Goal: Information Seeking & Learning: Learn about a topic

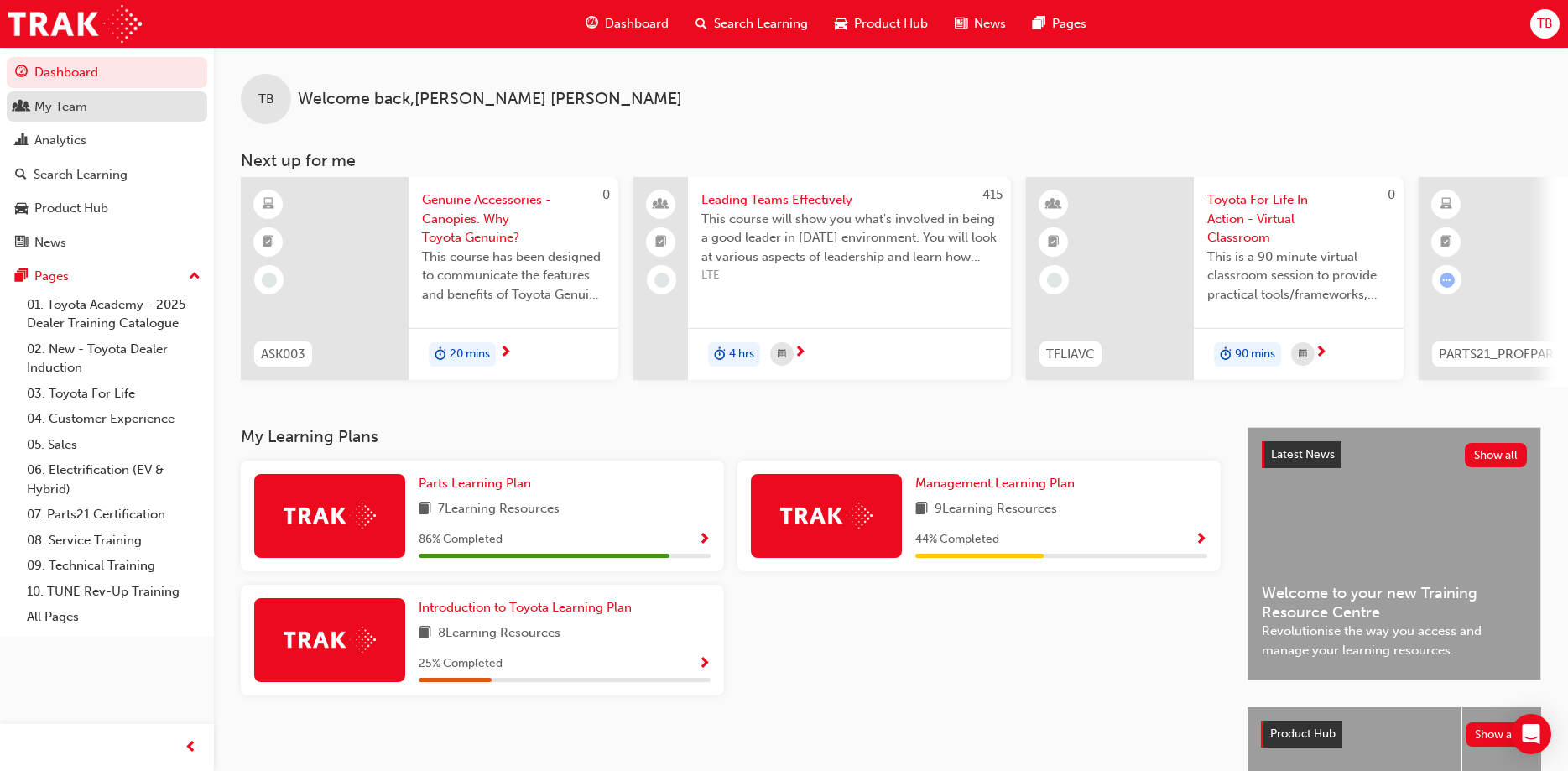
click at [70, 101] on div "My Team" at bounding box center [61, 108] width 53 height 20
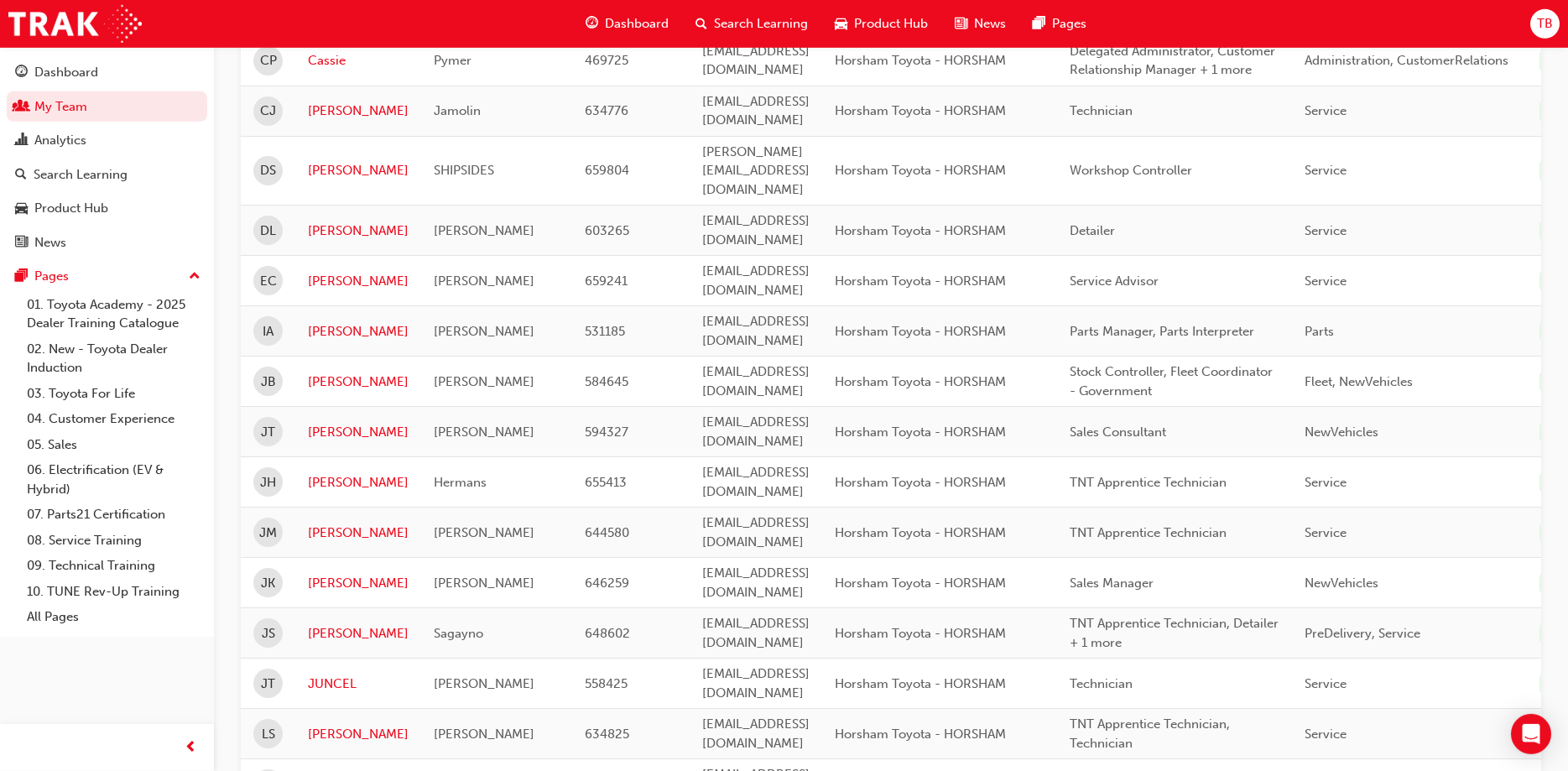
scroll to position [513, 0]
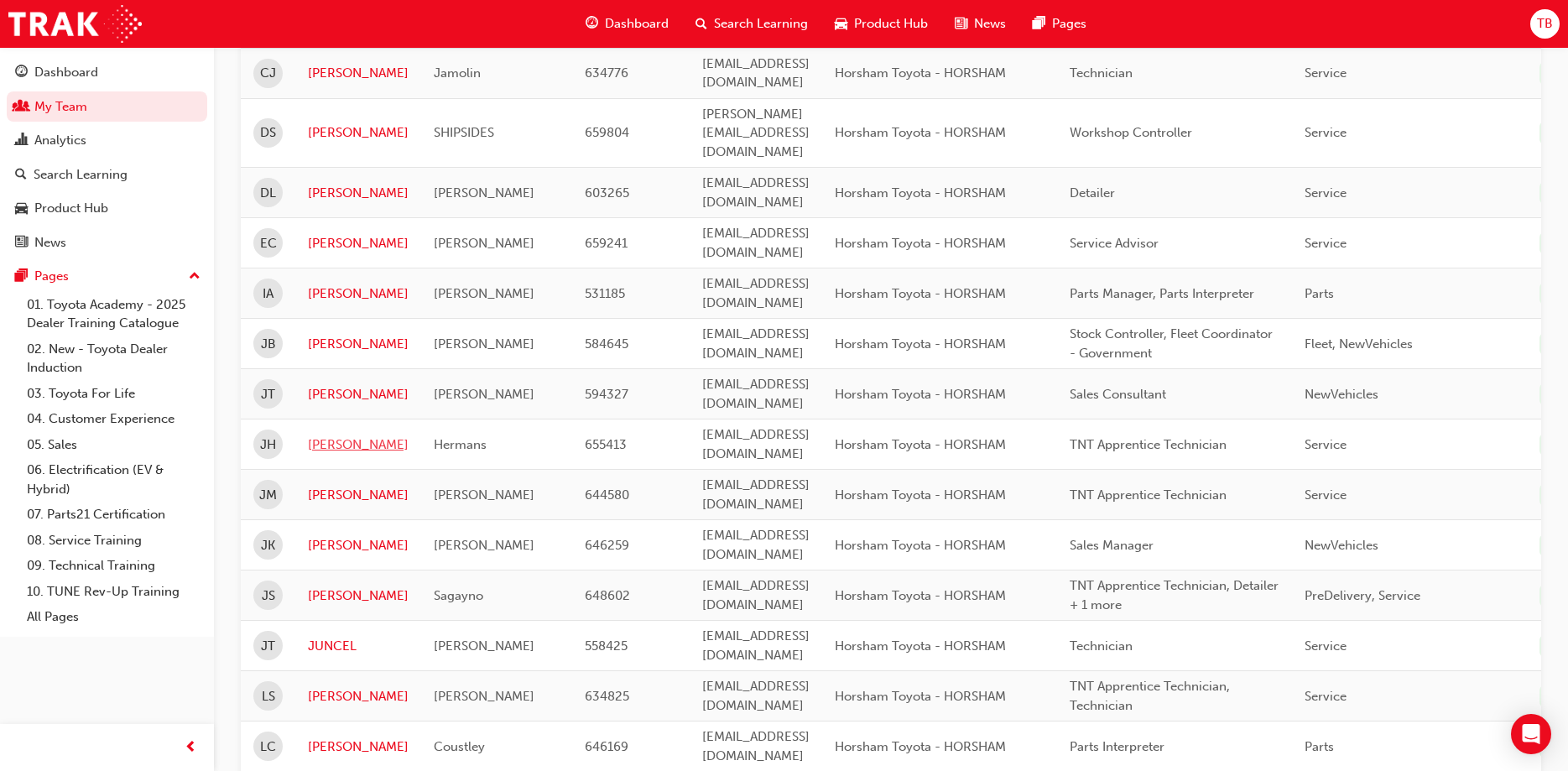
click at [321, 435] on link "[PERSON_NAME]" at bounding box center [358, 445] width 101 height 20
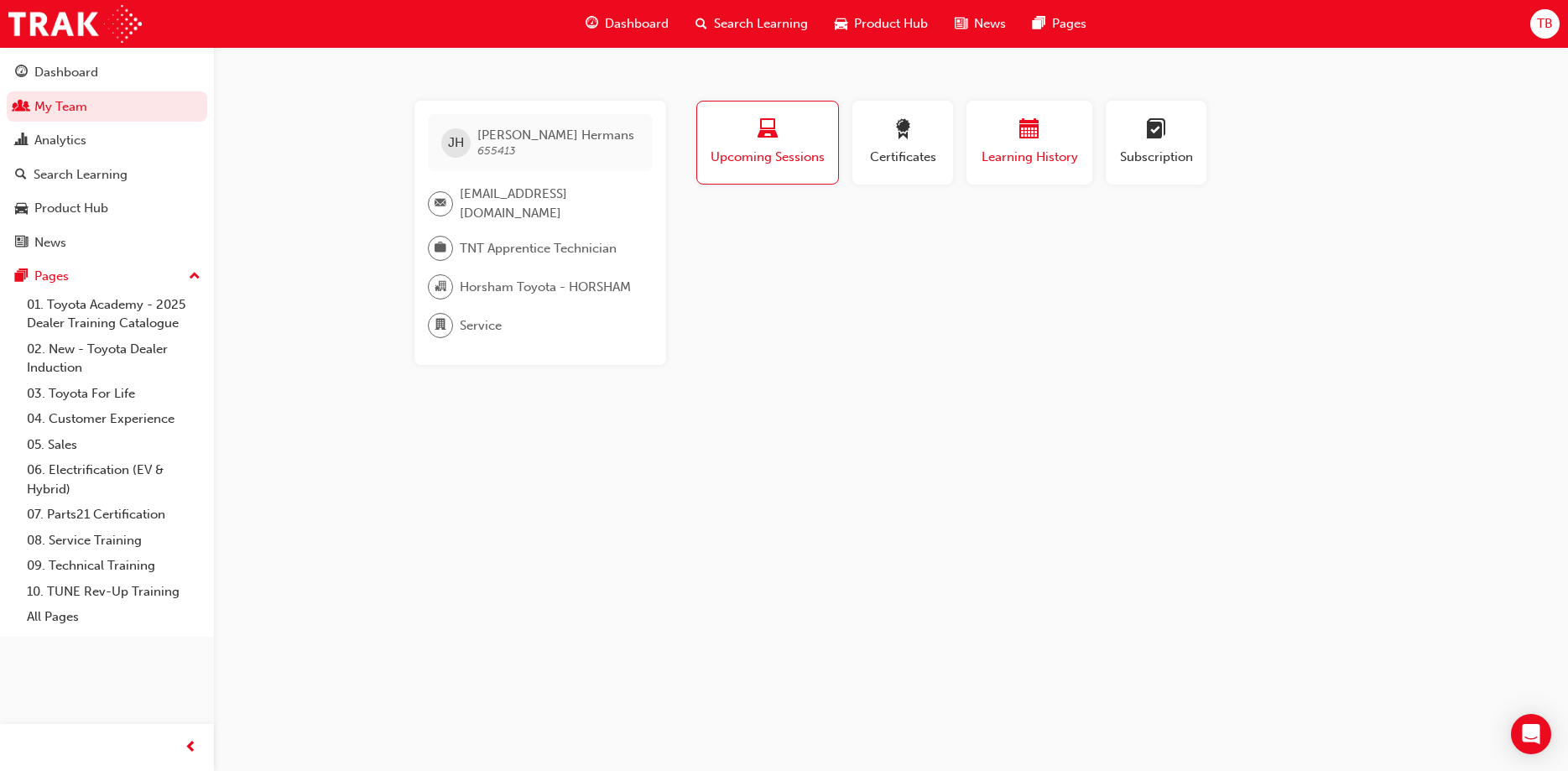
click at [1029, 137] on span "calendar-icon" at bounding box center [1029, 130] width 20 height 23
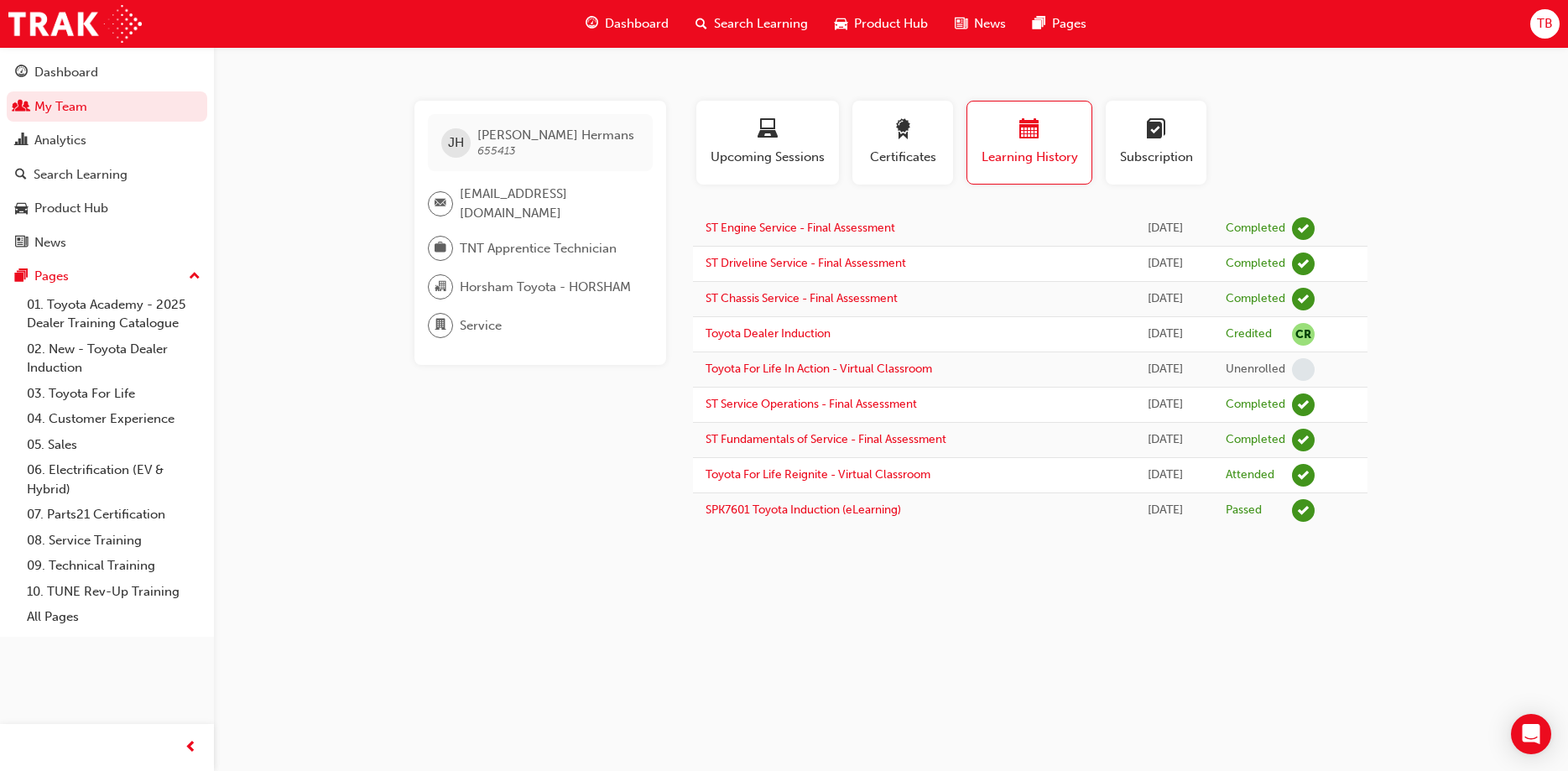
click at [619, 22] on span "Dashboard" at bounding box center [637, 24] width 64 height 20
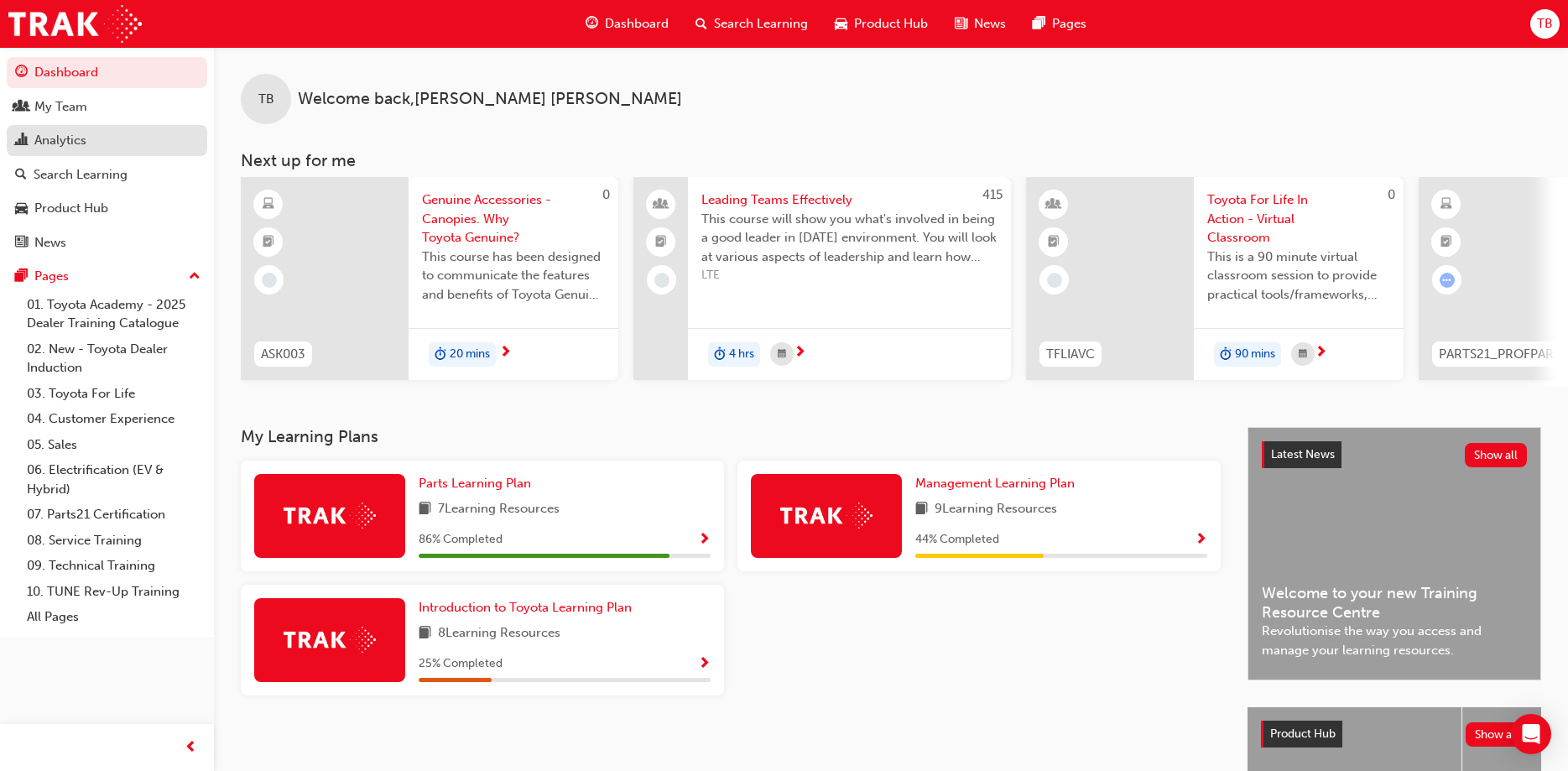
click at [46, 145] on div "Analytics" at bounding box center [60, 141] width 52 height 20
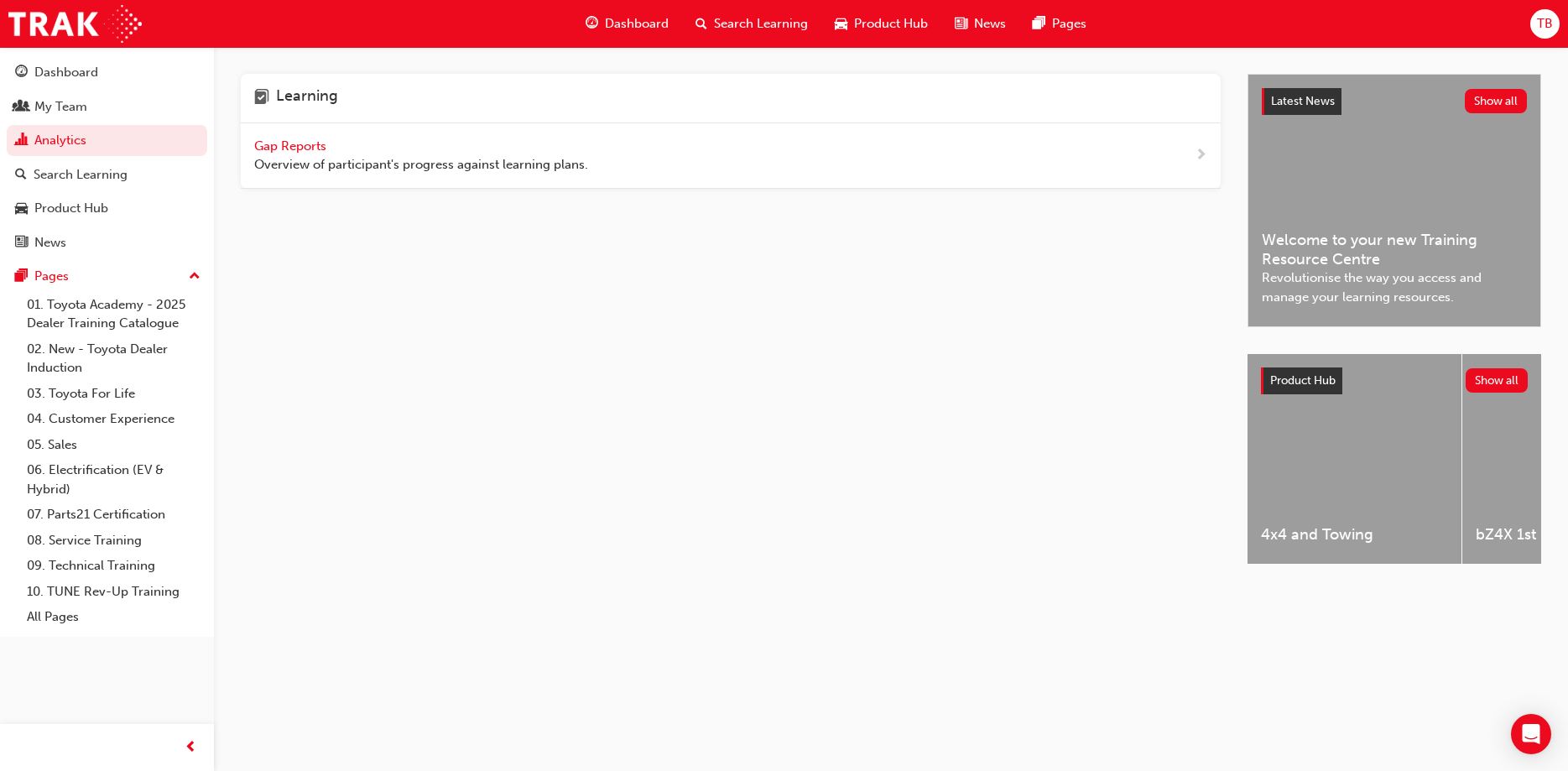
click at [287, 142] on span "Gap Reports" at bounding box center [291, 145] width 75 height 15
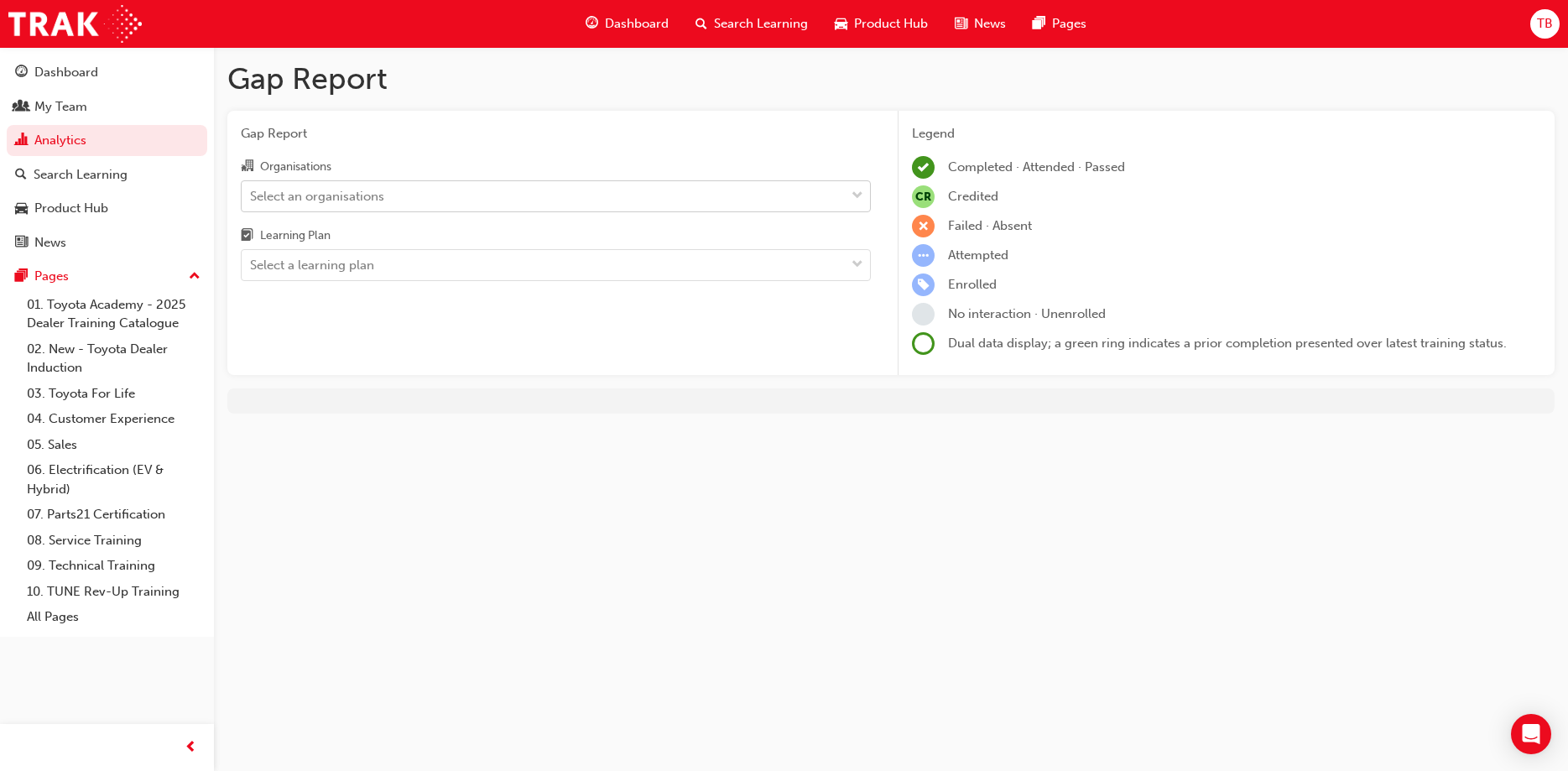
click at [399, 187] on div "Select an organisations" at bounding box center [543, 196] width 603 height 30
click at [252, 188] on input "Organisations Select an organisations" at bounding box center [251, 194] width 2 height 14
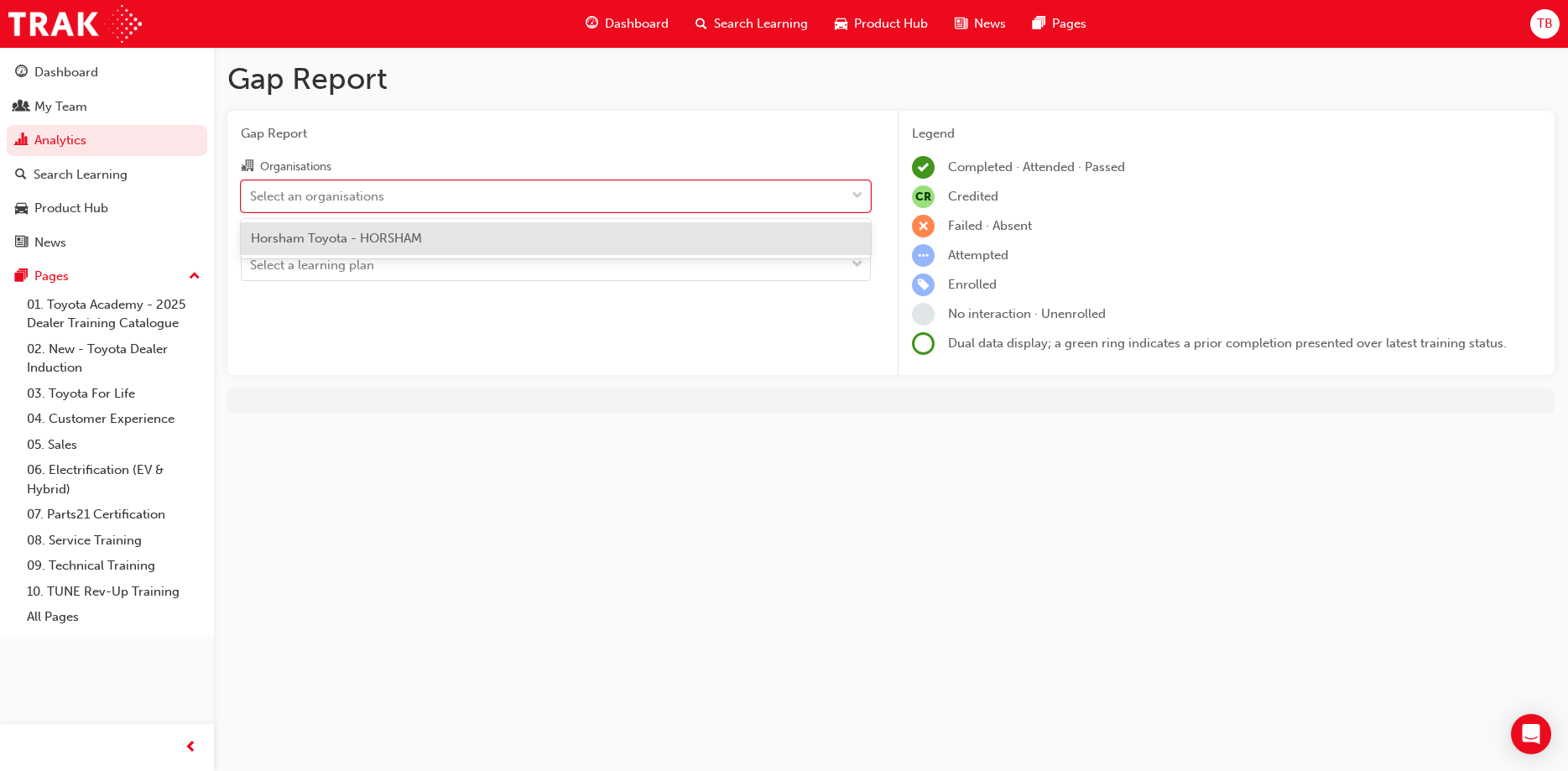
click at [379, 233] on span "Horsham Toyota - HORSHAM" at bounding box center [336, 238] width 171 height 15
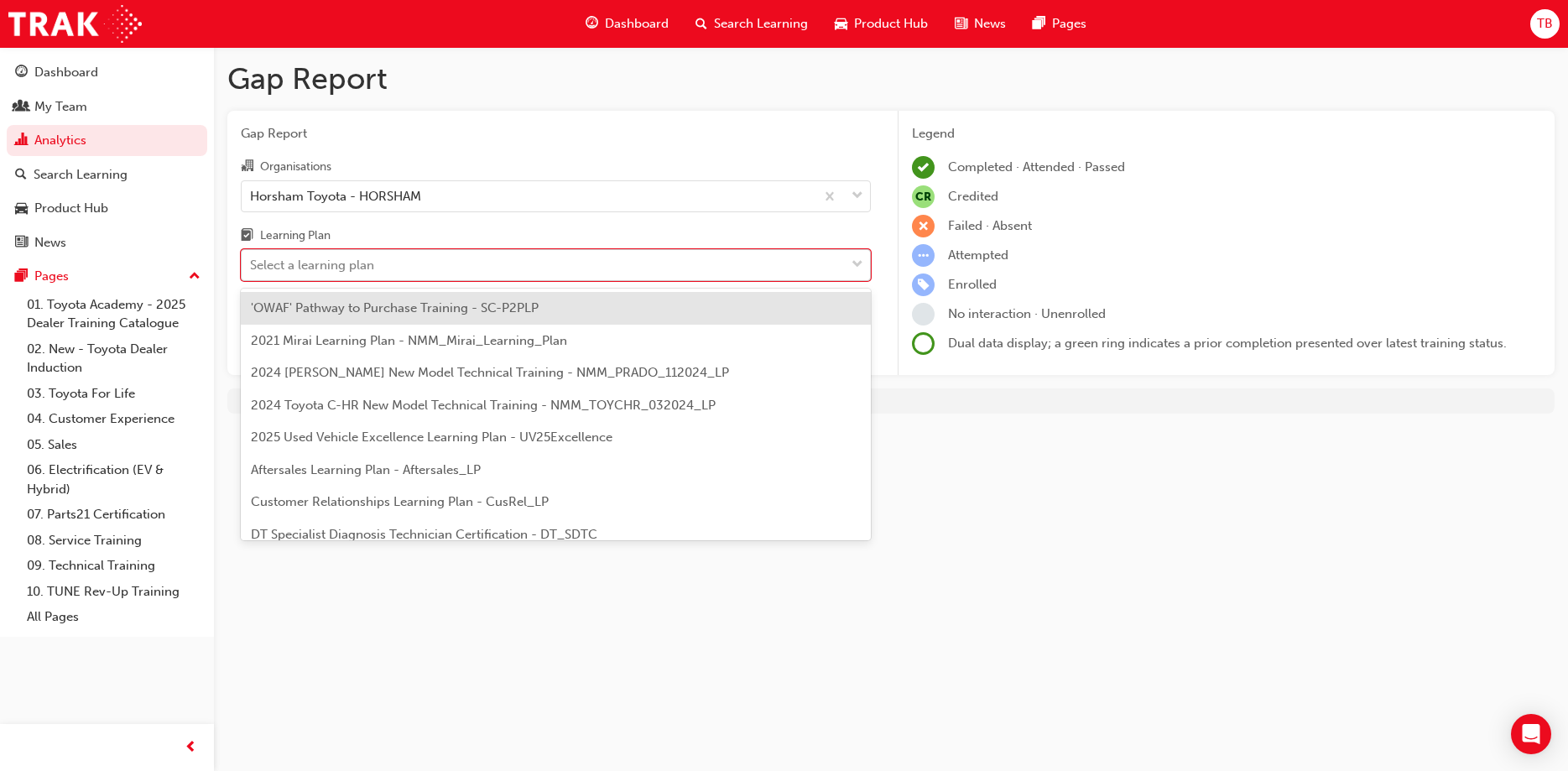
click at [365, 263] on div "Select a learning plan" at bounding box center [312, 266] width 124 height 20
click at [252, 263] on input "Learning Plan option 'OWAF' Pathway to Purchase Training - SC-P2PLP focused, 1 …" at bounding box center [251, 265] width 2 height 14
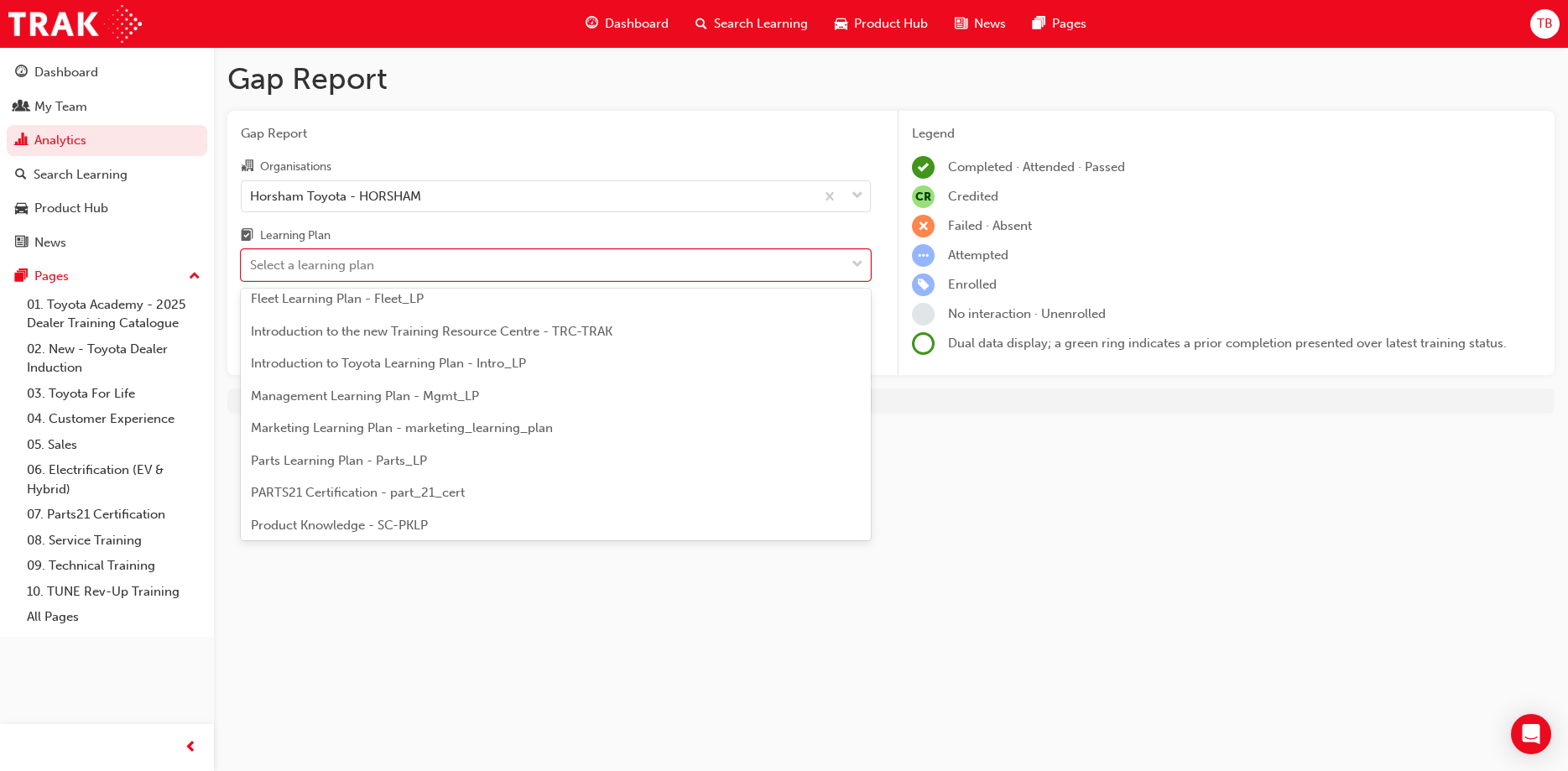
scroll to position [362, 0]
type input "ele"
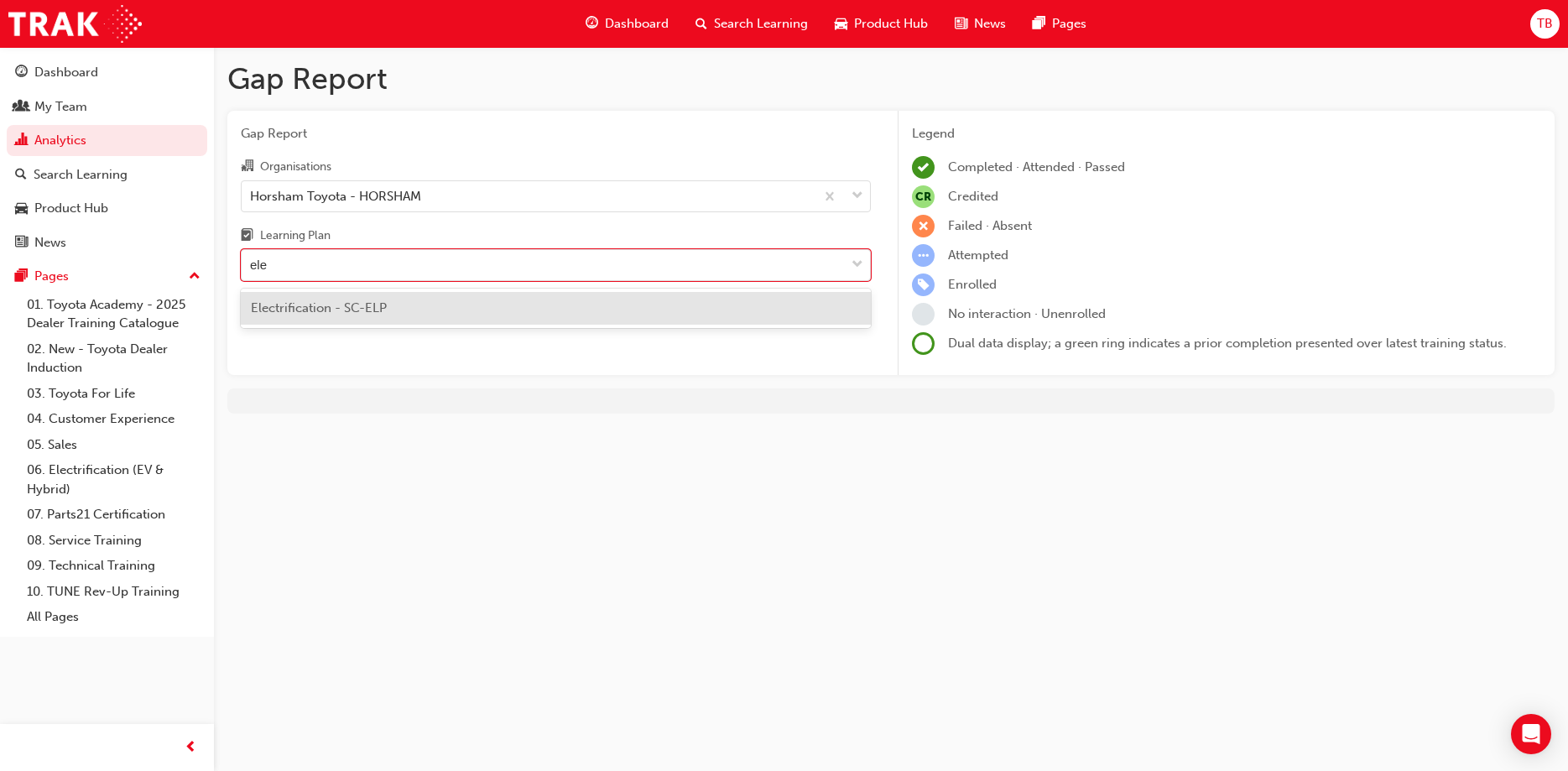
click at [347, 303] on span "Electrification - SC-ELP" at bounding box center [319, 307] width 136 height 15
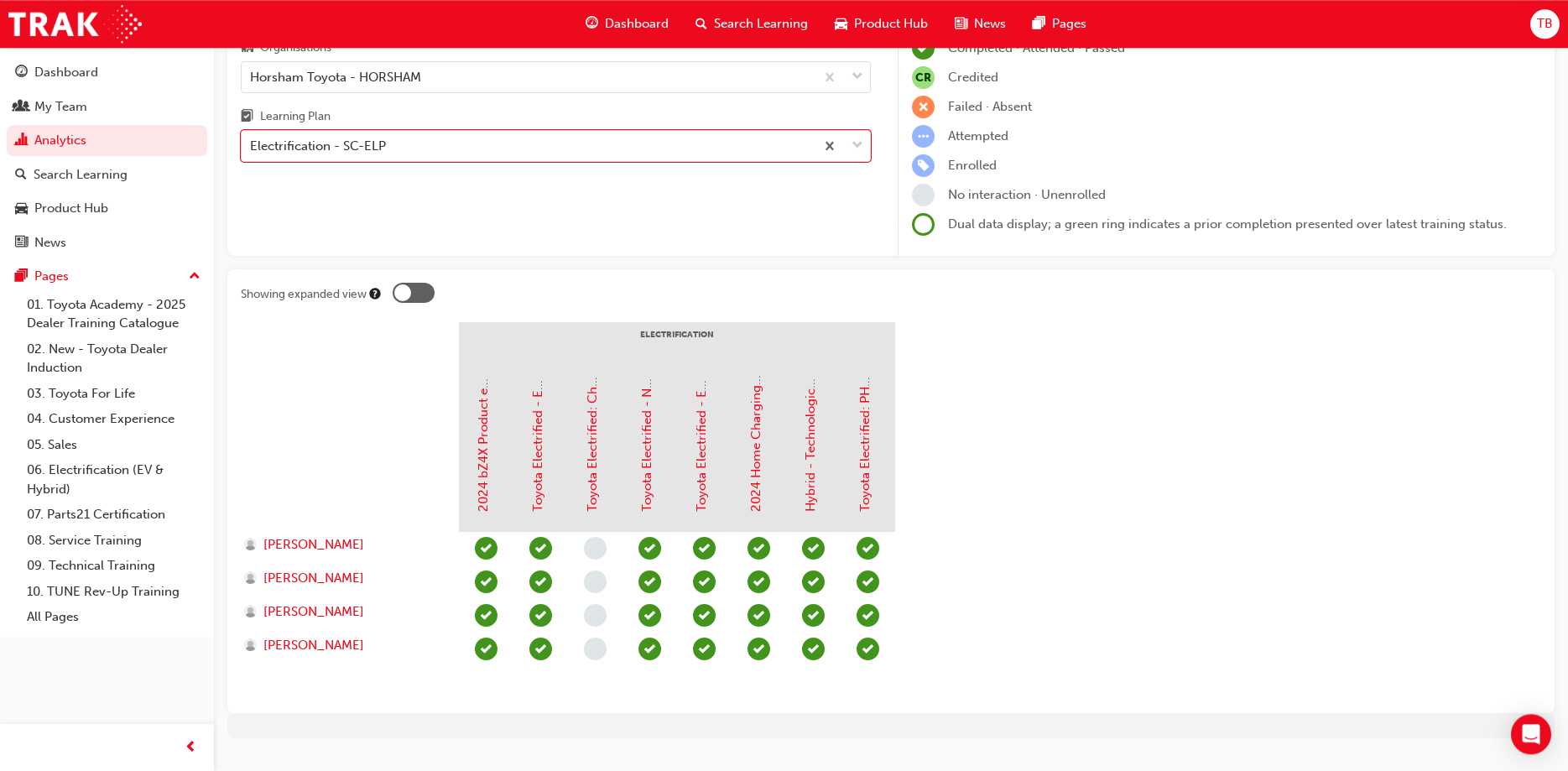
scroll to position [69, 0]
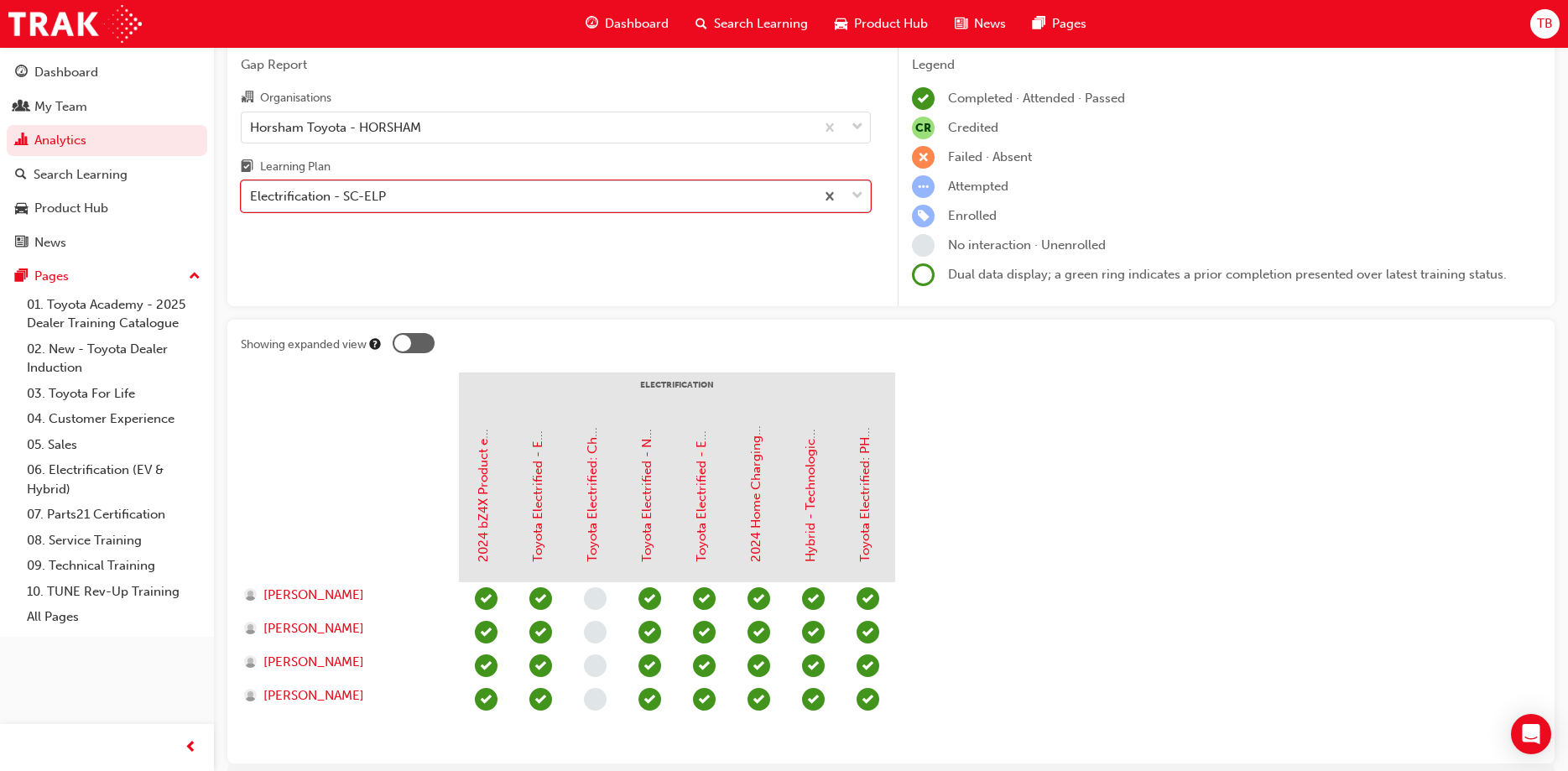
click at [449, 203] on div "Electrification - SC-ELP" at bounding box center [528, 196] width 573 height 30
click at [252, 203] on input "Learning Plan option Electrification - SC-ELP, selected. 0 results available. S…" at bounding box center [251, 195] width 2 height 14
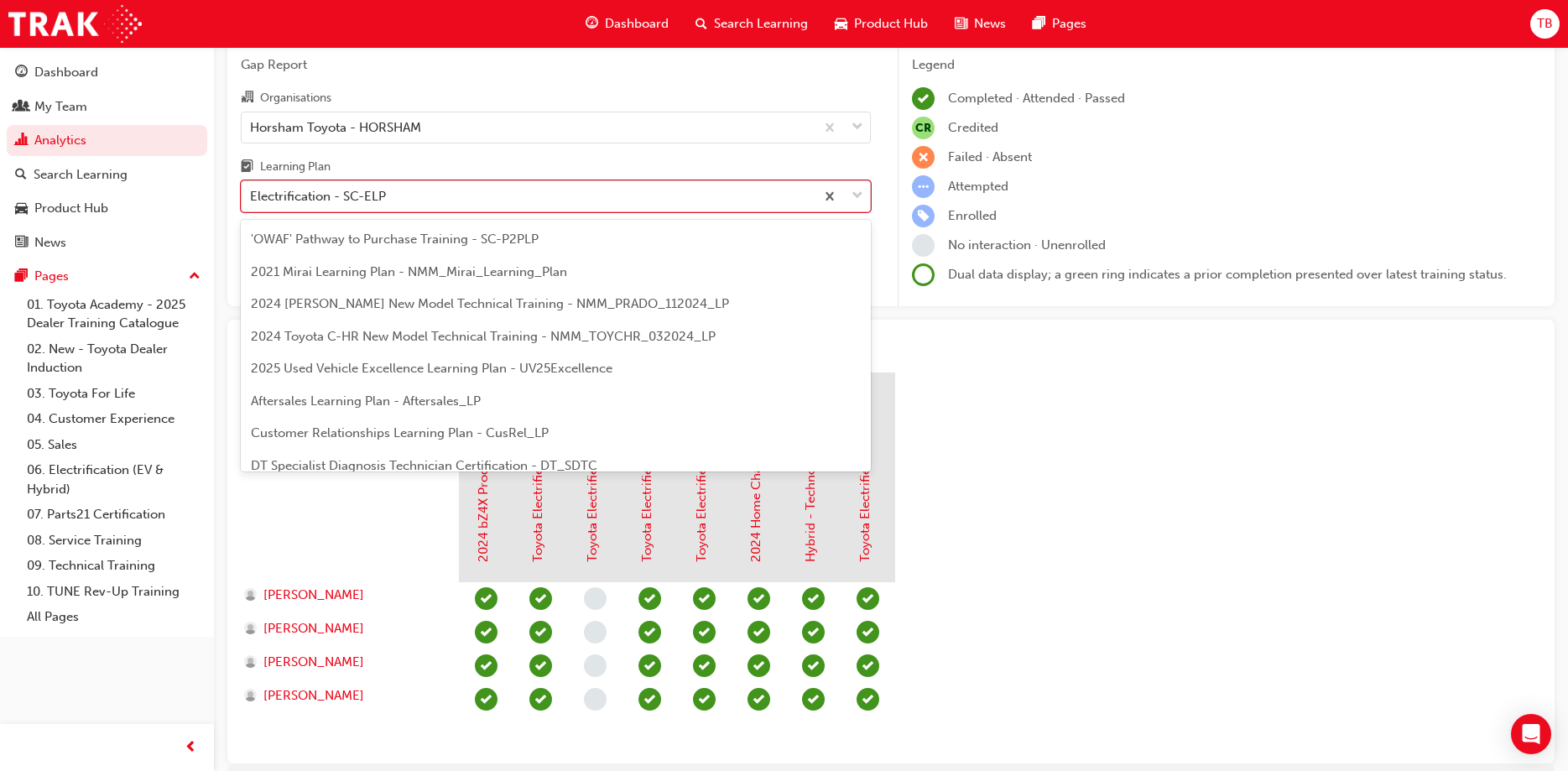
scroll to position [53, 0]
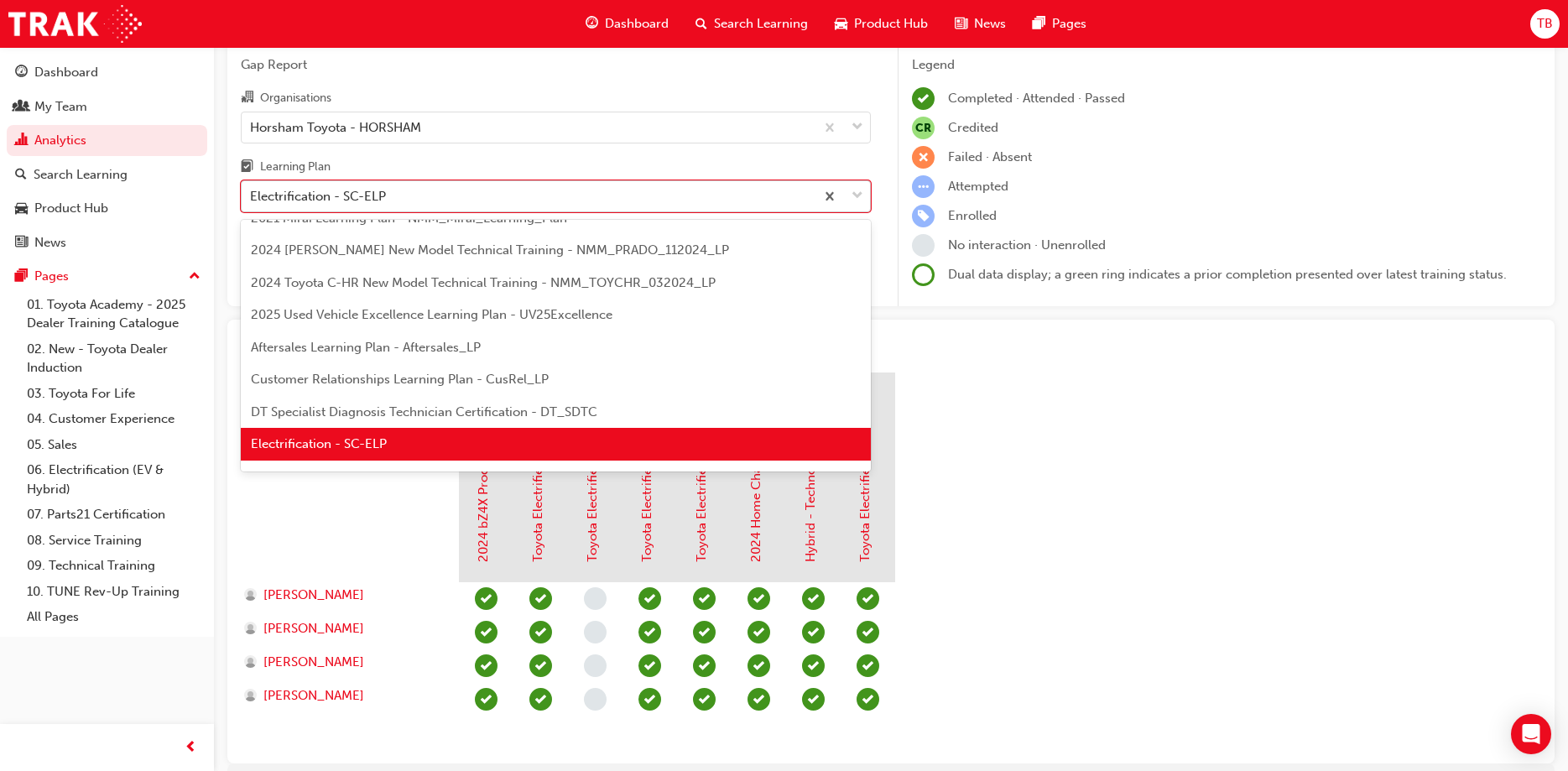
click at [437, 192] on div "Electrification - SC-ELP" at bounding box center [528, 196] width 573 height 30
click at [252, 192] on input "Learning Plan option Electrification - SC-ELP, selected. option 'OWAF' Pathway …" at bounding box center [251, 195] width 2 height 14
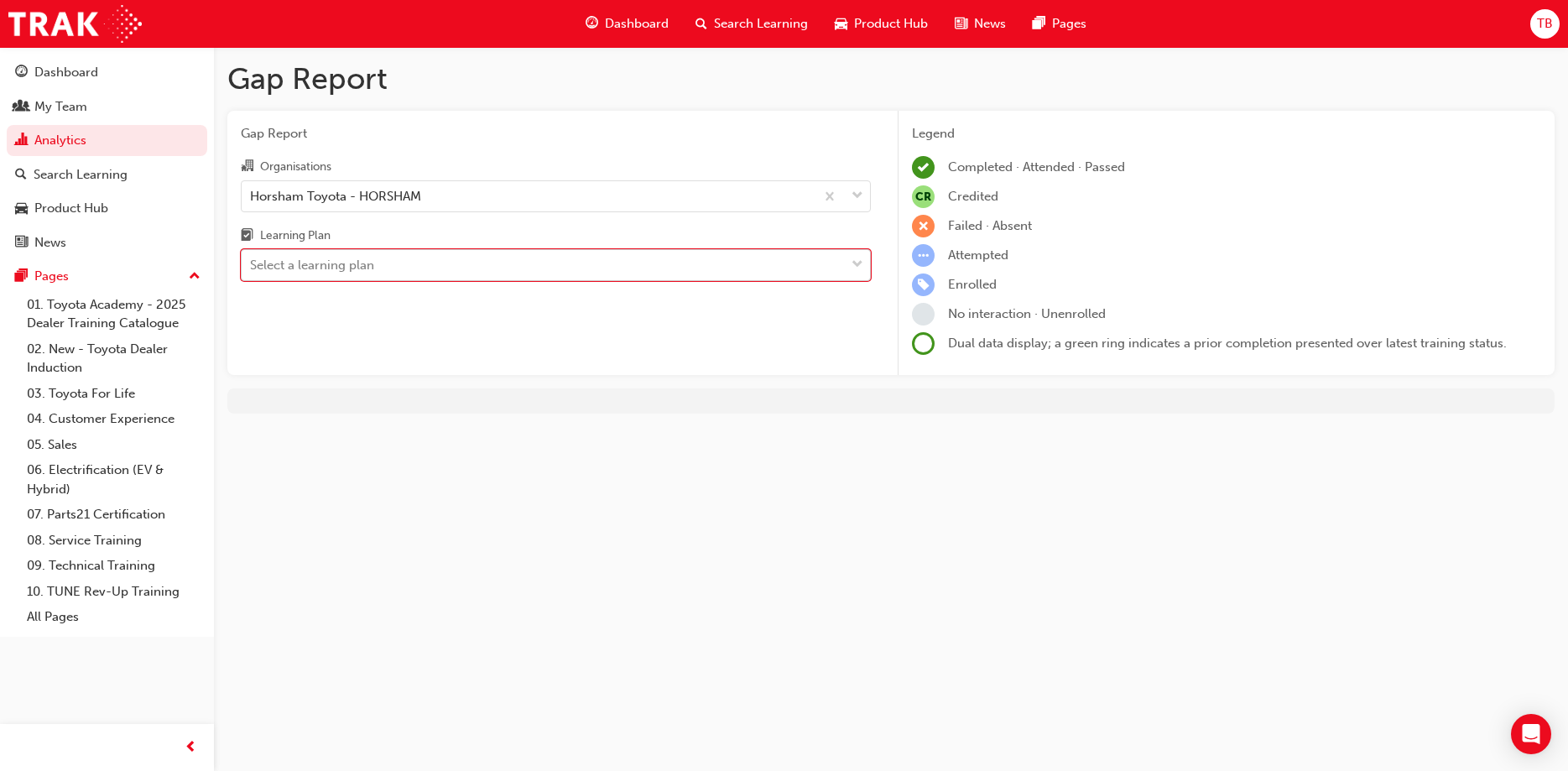
click at [509, 265] on div "Select a learning plan" at bounding box center [543, 266] width 603 height 30
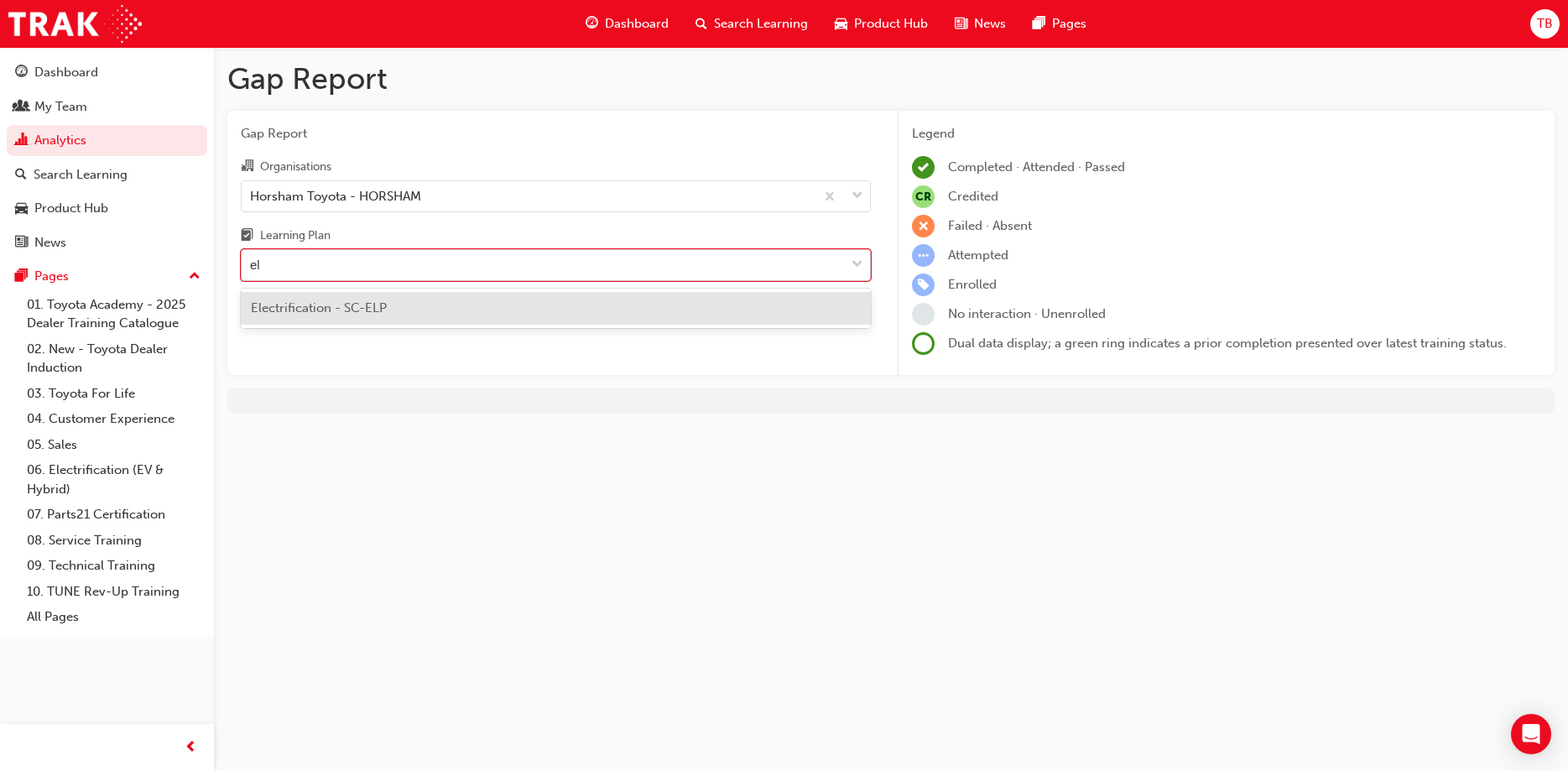
type input "e"
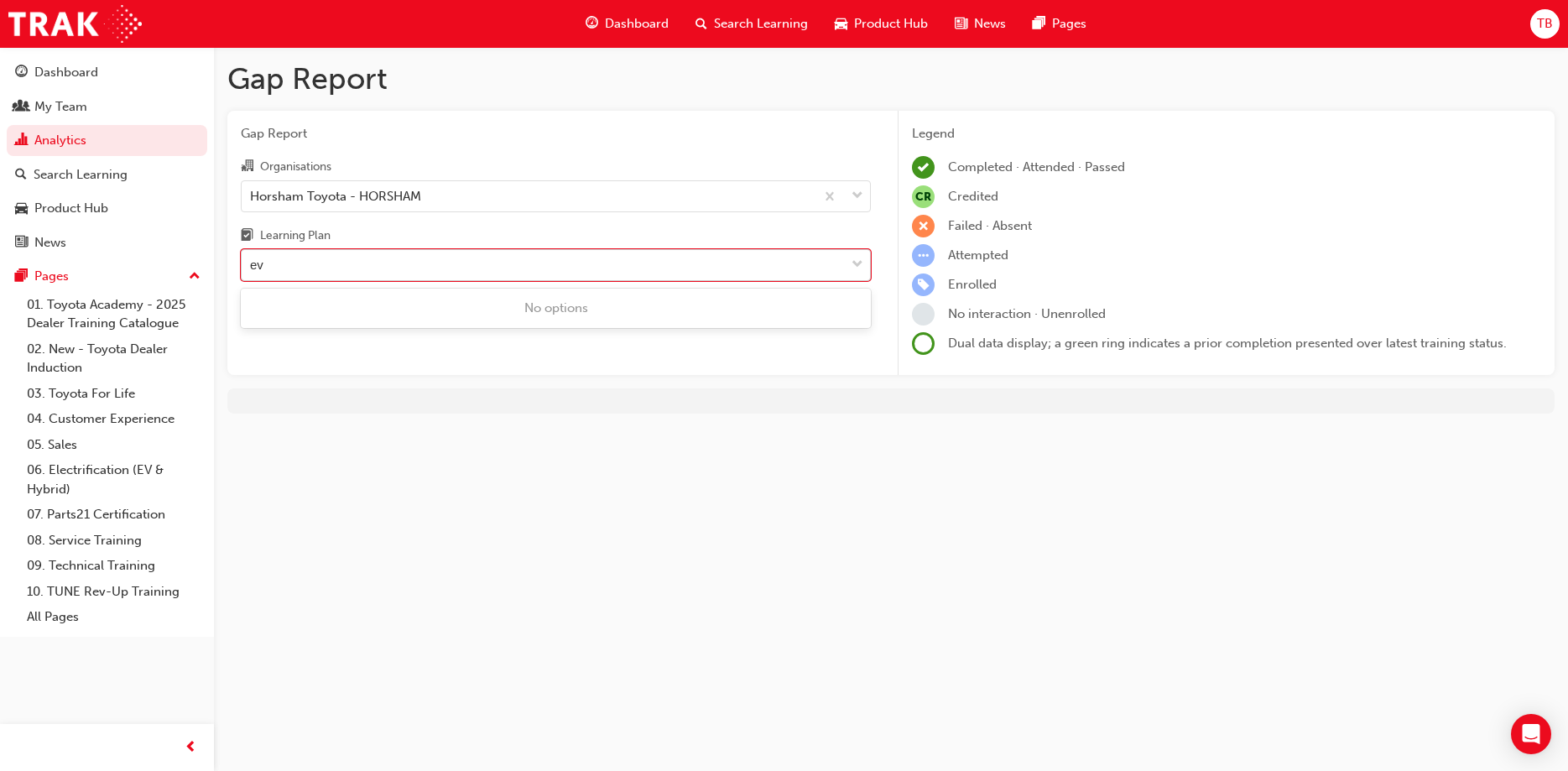
type input "e"
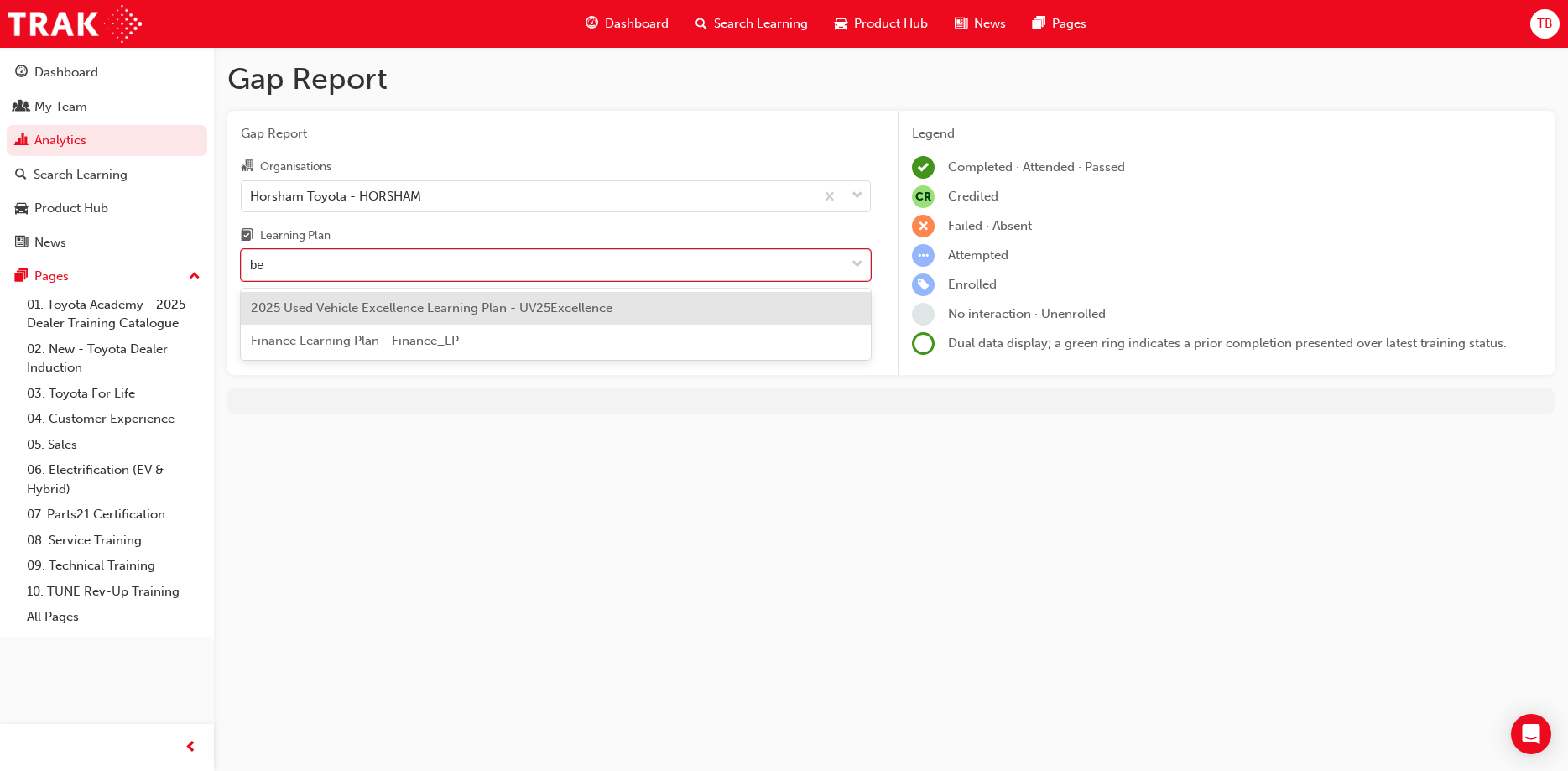
type input "b"
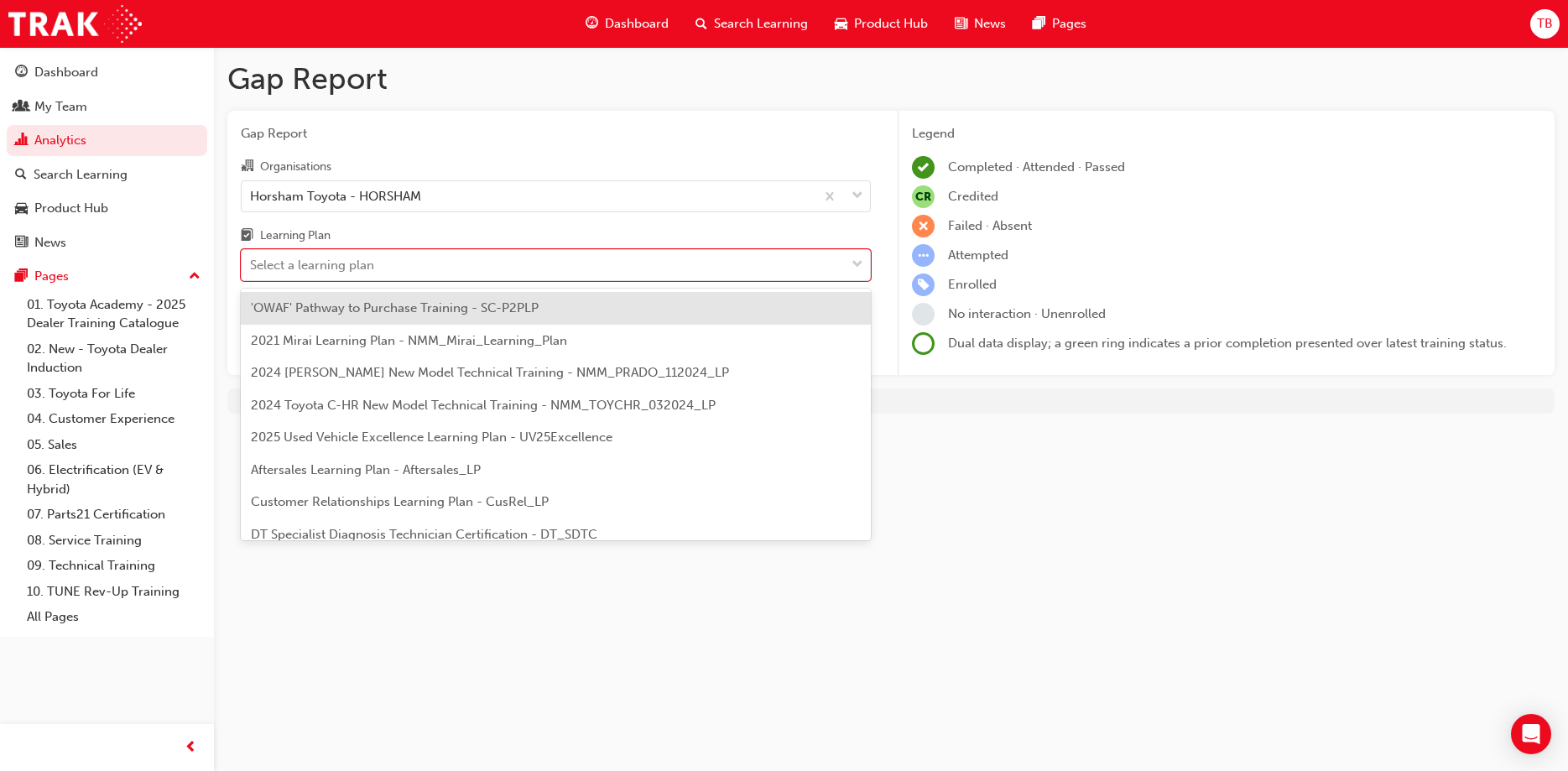
click at [525, 232] on div "Learning Plan" at bounding box center [556, 238] width 630 height 25
click at [252, 258] on input "Learning Plan option Electrification - SC-ELP, selected. option 'OWAF' Pathway …" at bounding box center [251, 265] width 2 height 14
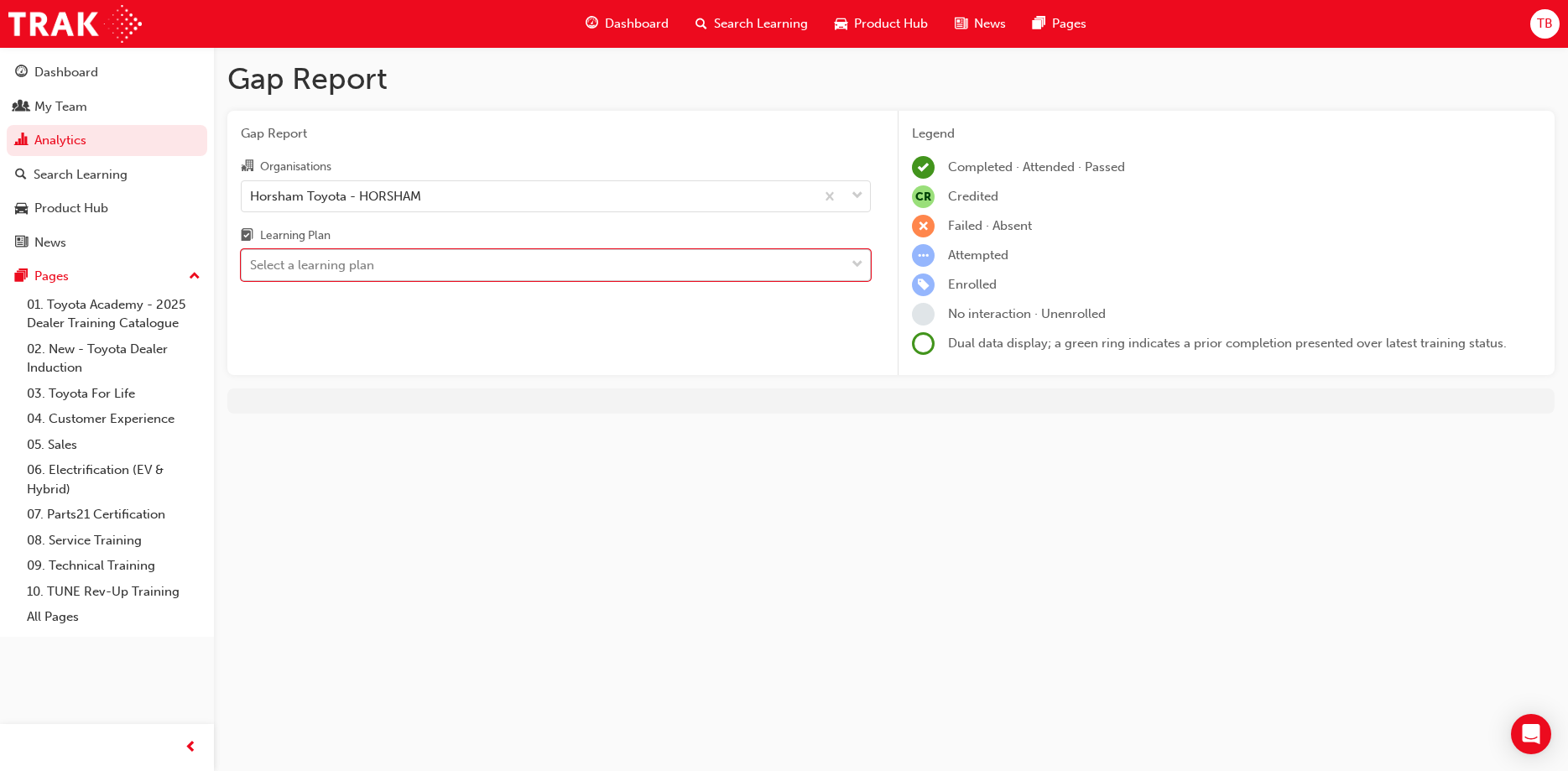
click at [455, 270] on div "Select a learning plan" at bounding box center [543, 266] width 603 height 30
click at [252, 270] on input "Learning Plan option Electrification - SC-ELP, selected. 0 results available. S…" at bounding box center [251, 265] width 2 height 14
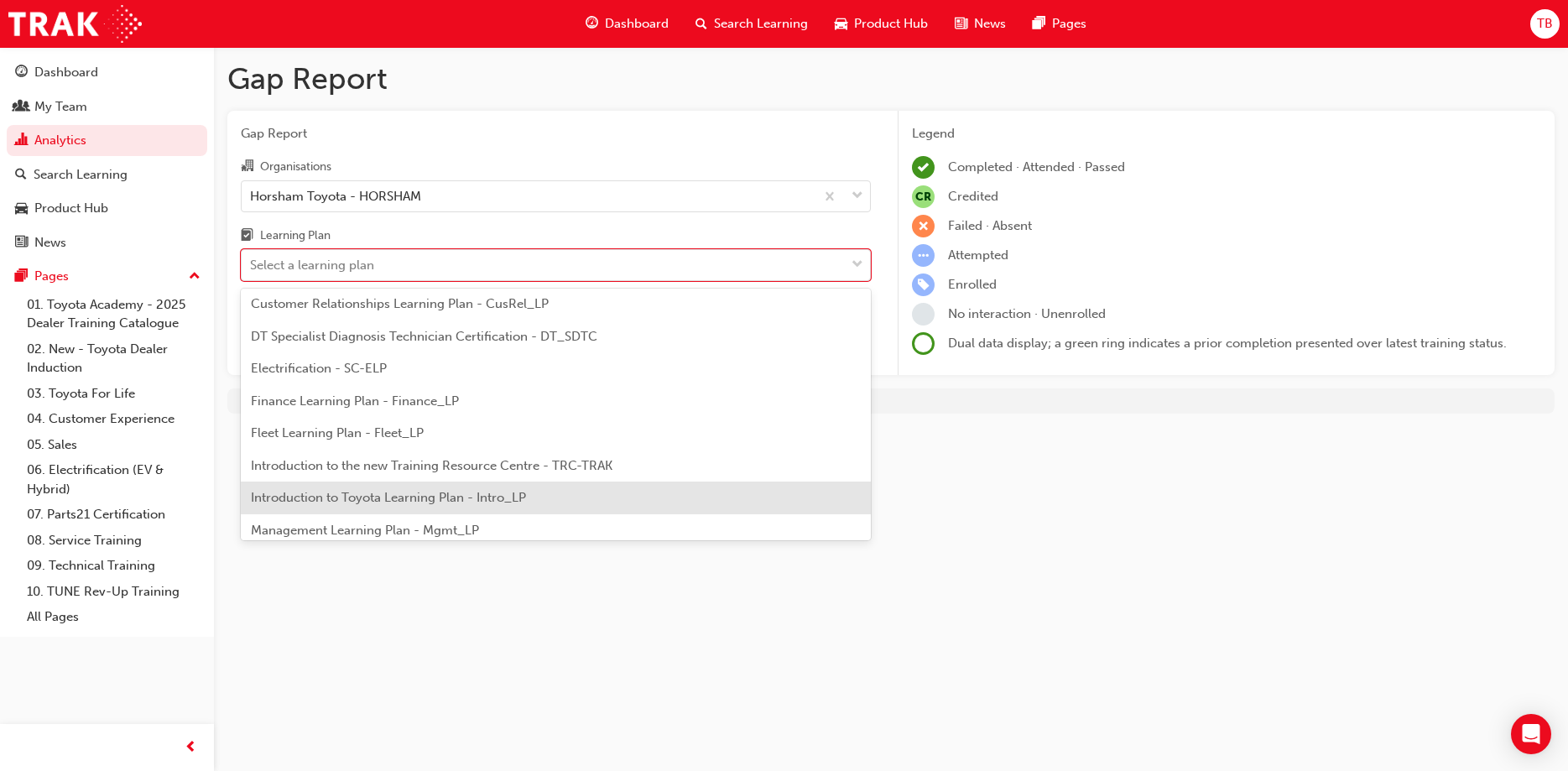
scroll to position [362, 0]
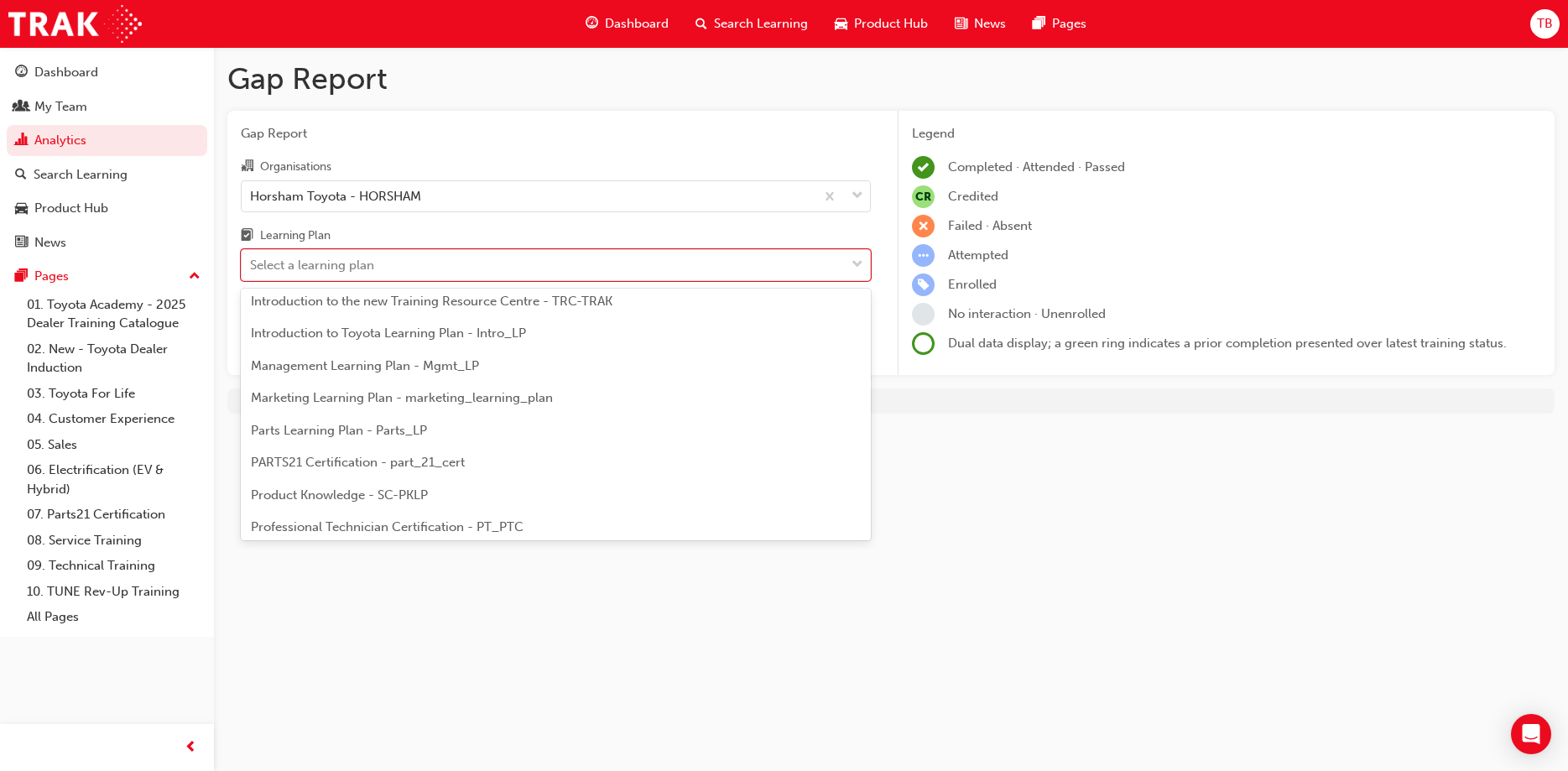
click at [377, 527] on span "Professional Technician Certification - PT_PTC" at bounding box center [387, 526] width 273 height 15
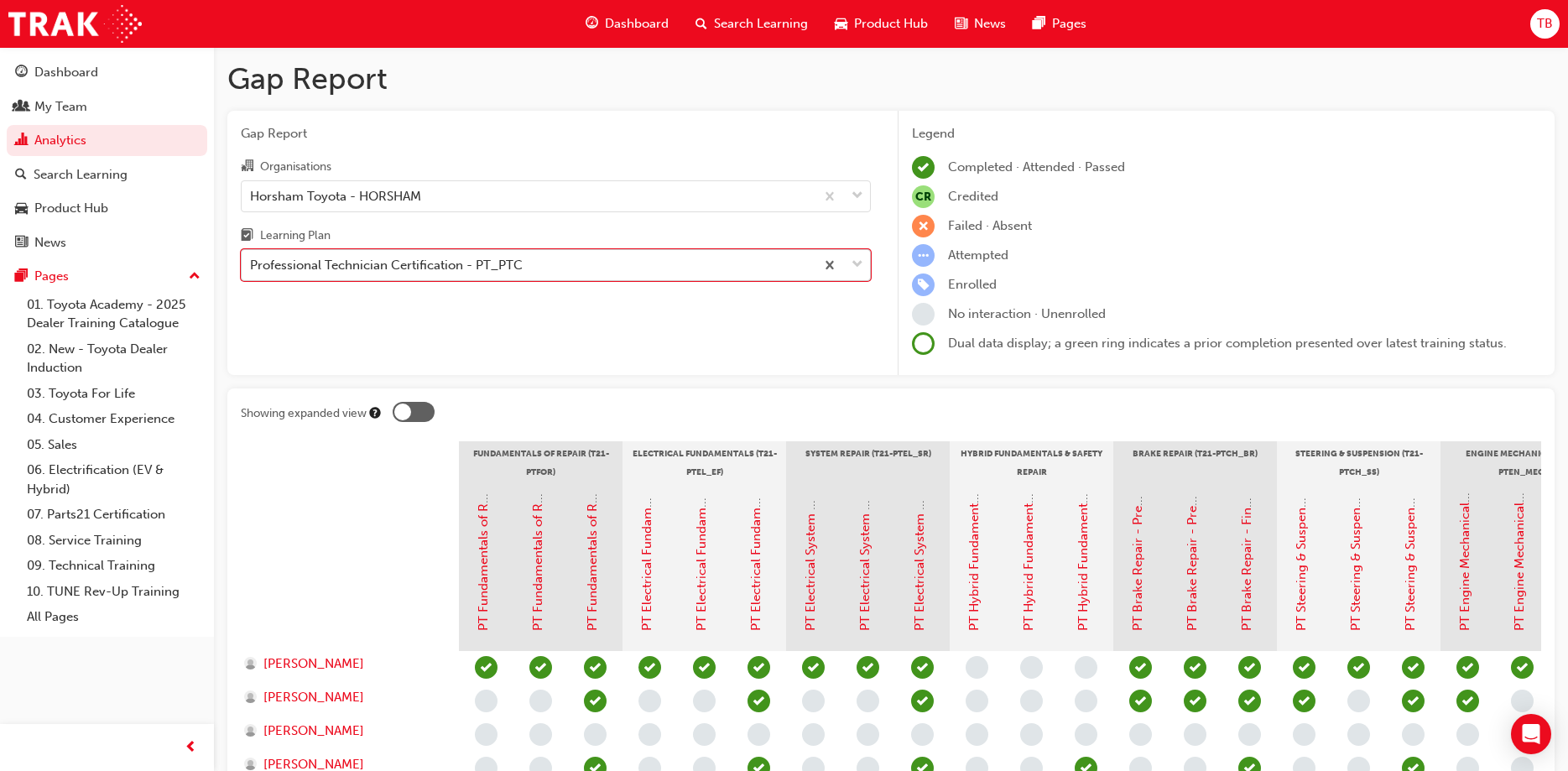
click at [330, 263] on div "Professional Technician Certification - PT_PTC" at bounding box center [386, 266] width 273 height 20
click at [252, 263] on input "Learning Plan option Professional Technician Certification - PT_PTC, selected. …" at bounding box center [251, 265] width 2 height 14
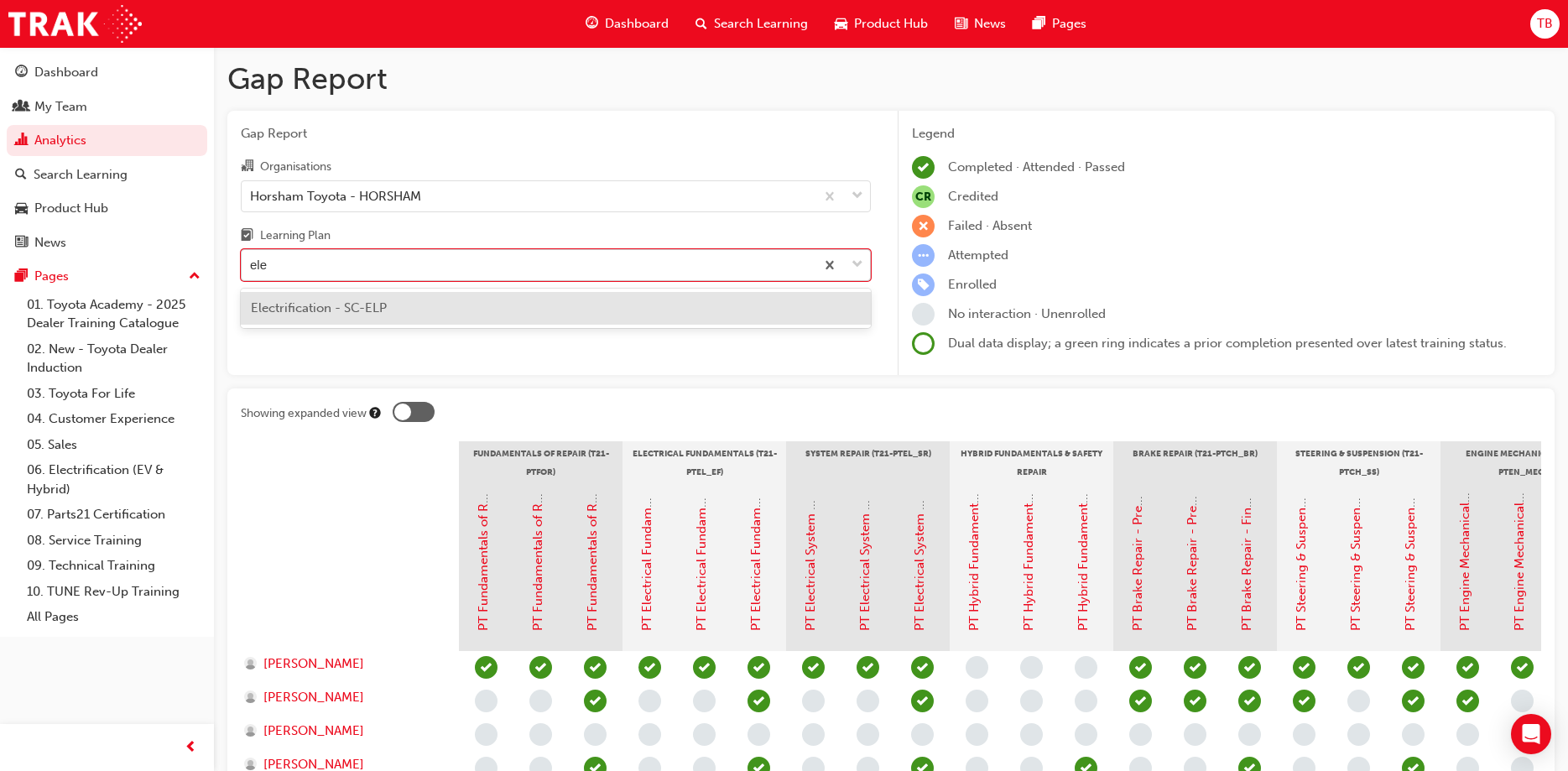
type input "elec"
click at [285, 309] on span "Electrification - SC-ELP" at bounding box center [319, 307] width 136 height 15
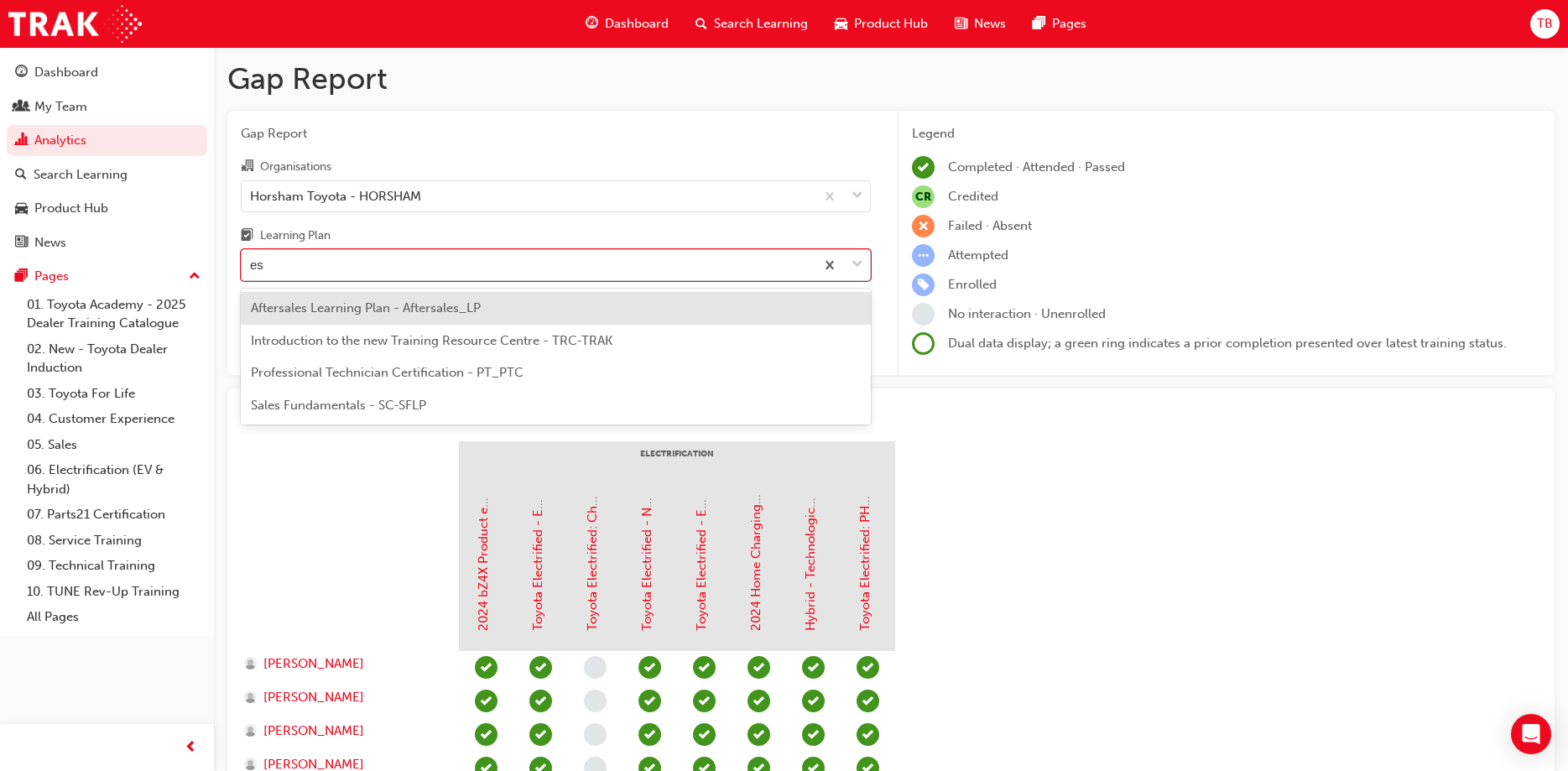
type input "e"
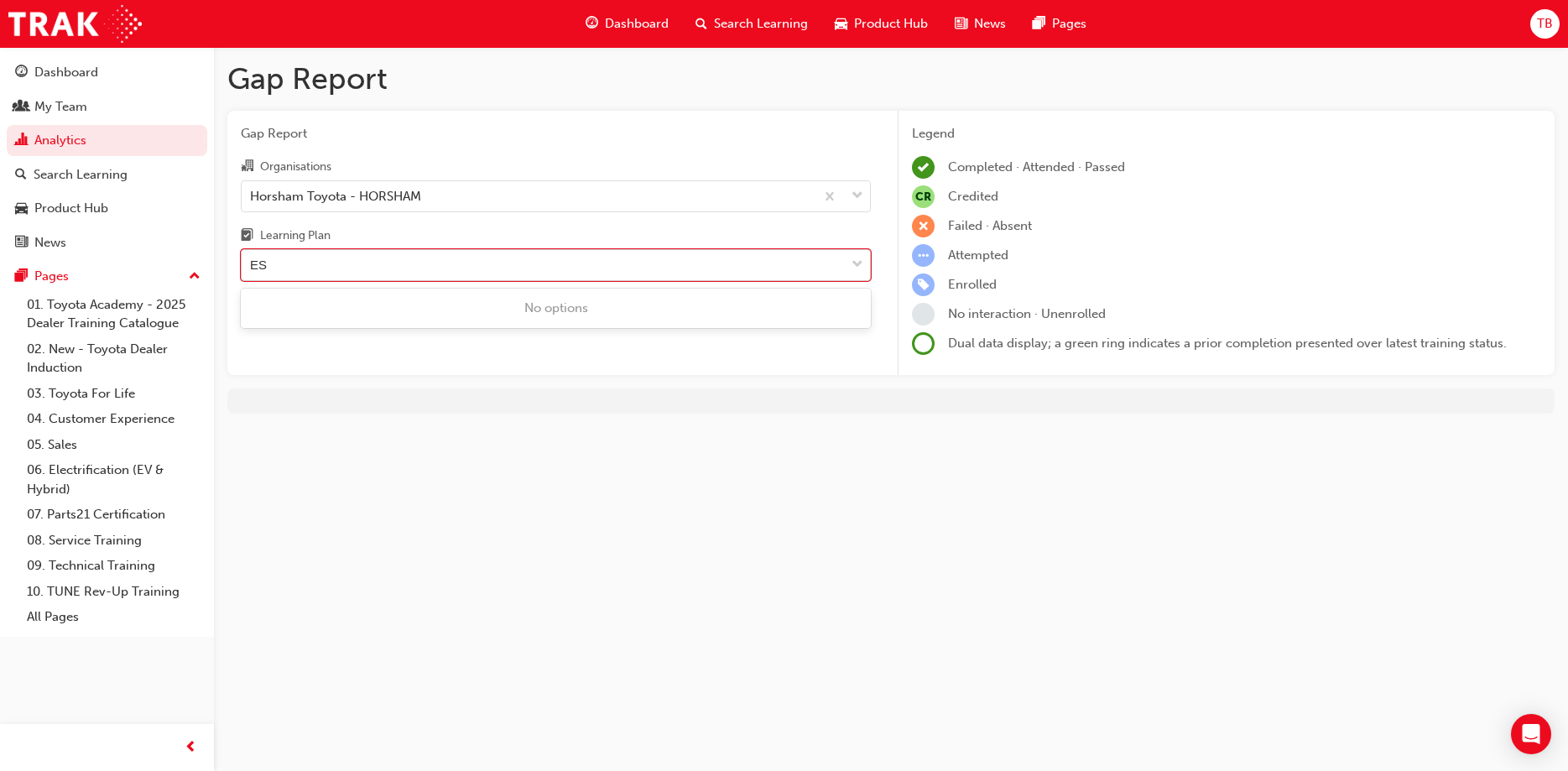
type input "E"
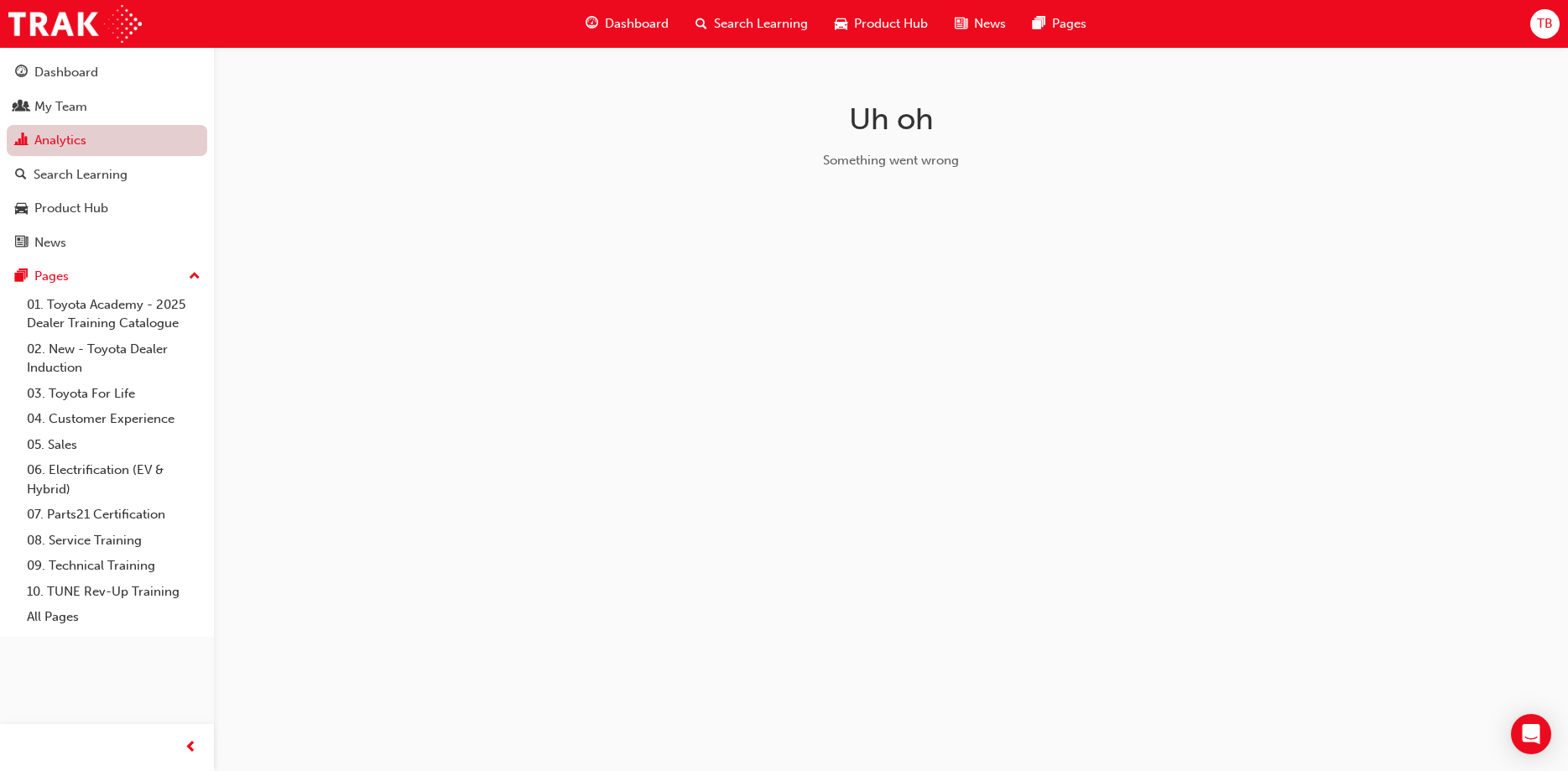
click at [64, 137] on link "Analytics" at bounding box center [107, 140] width 200 height 31
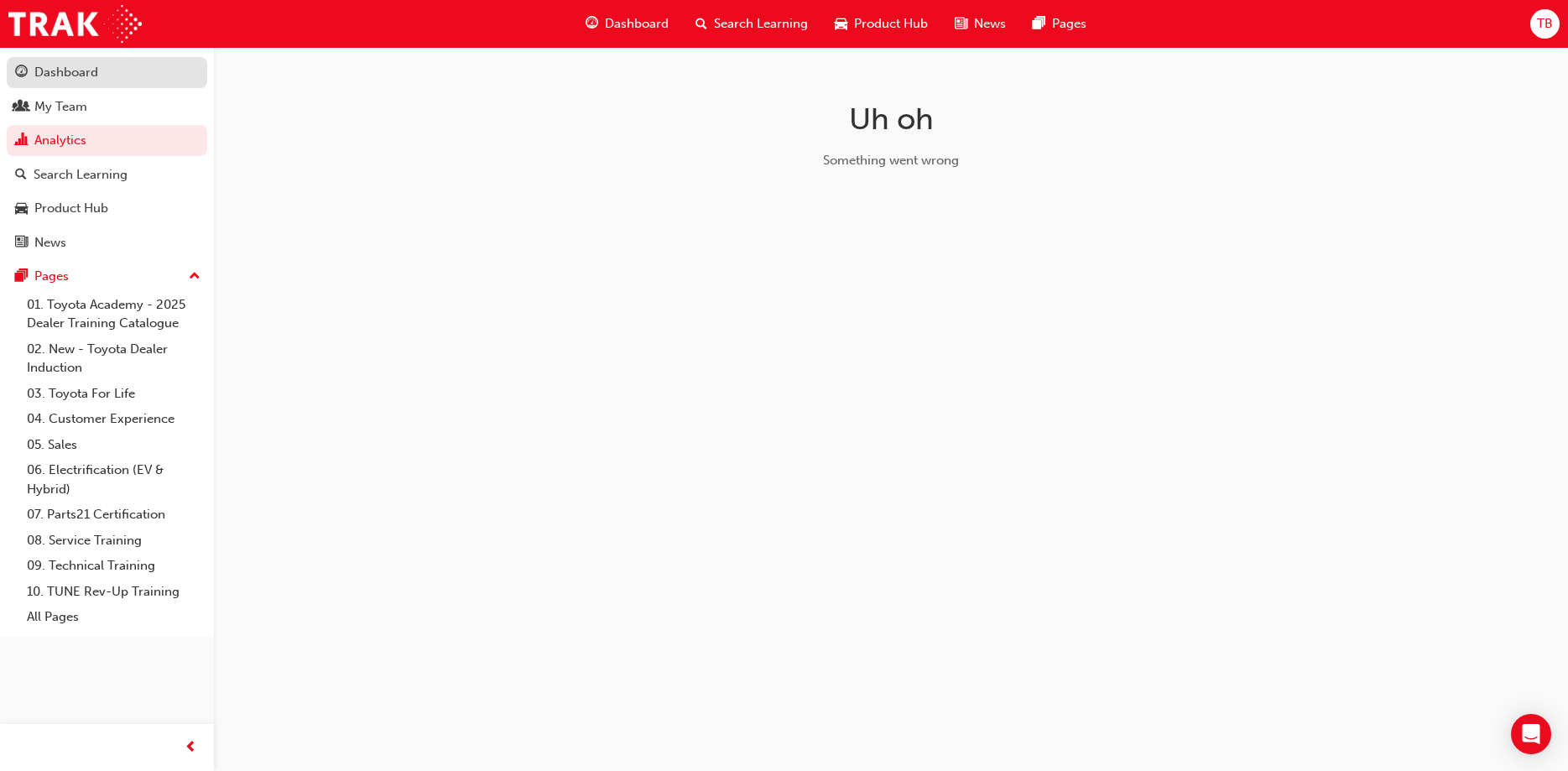
click at [96, 66] on div "Dashboard" at bounding box center [66, 73] width 64 height 20
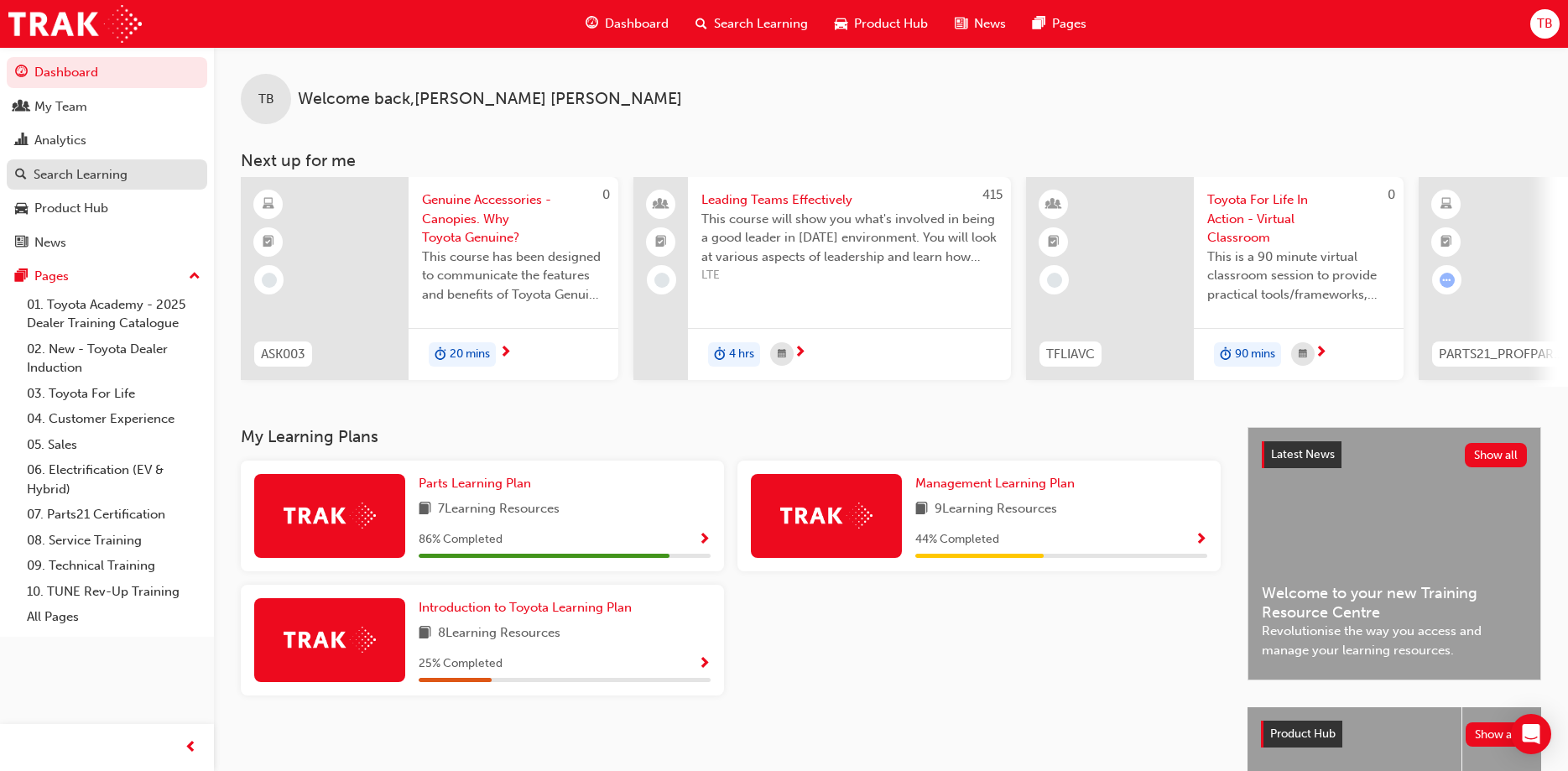
click at [66, 176] on div "Search Learning" at bounding box center [80, 175] width 94 height 20
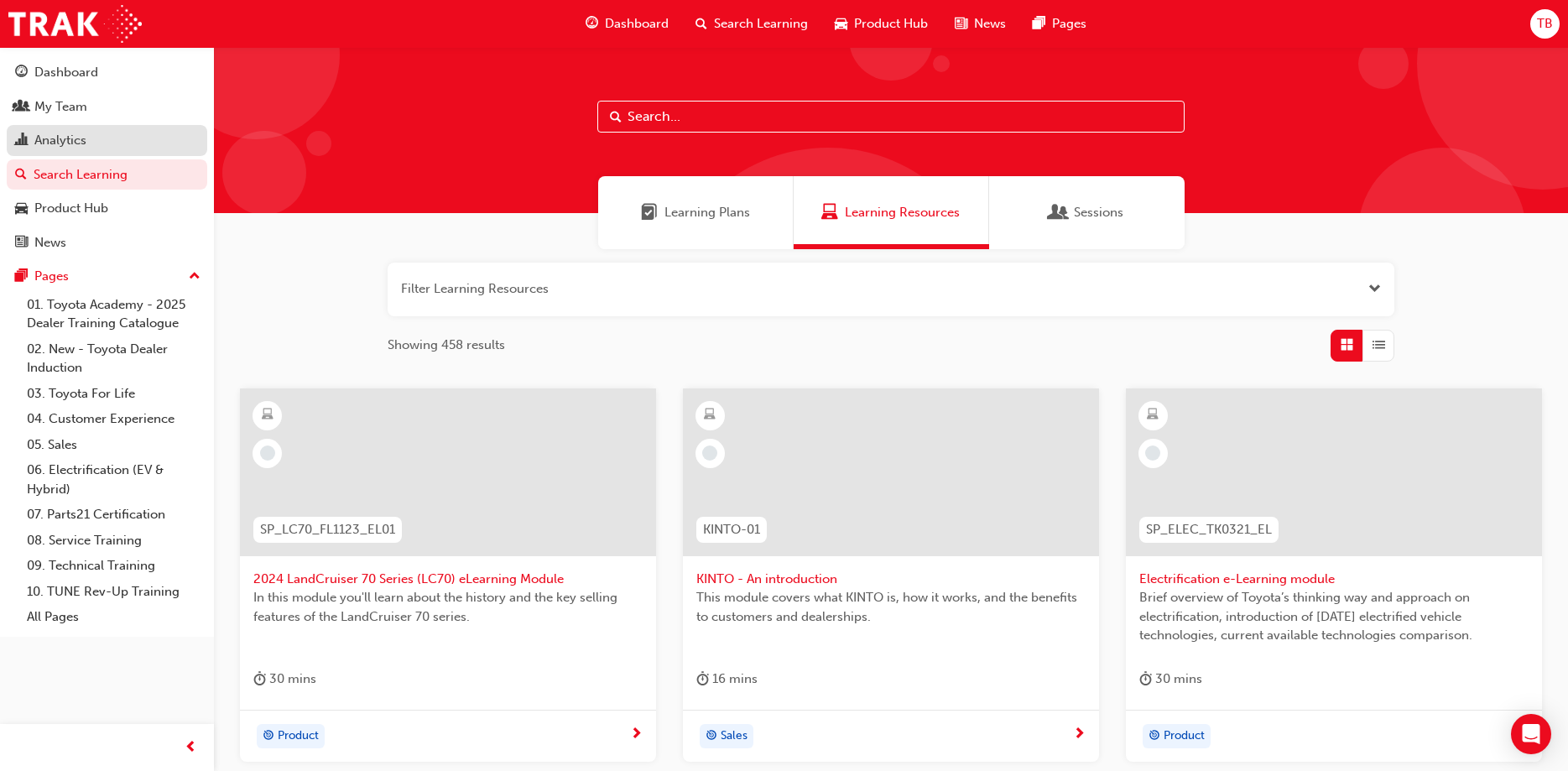
click at [61, 142] on div "Analytics" at bounding box center [60, 141] width 52 height 20
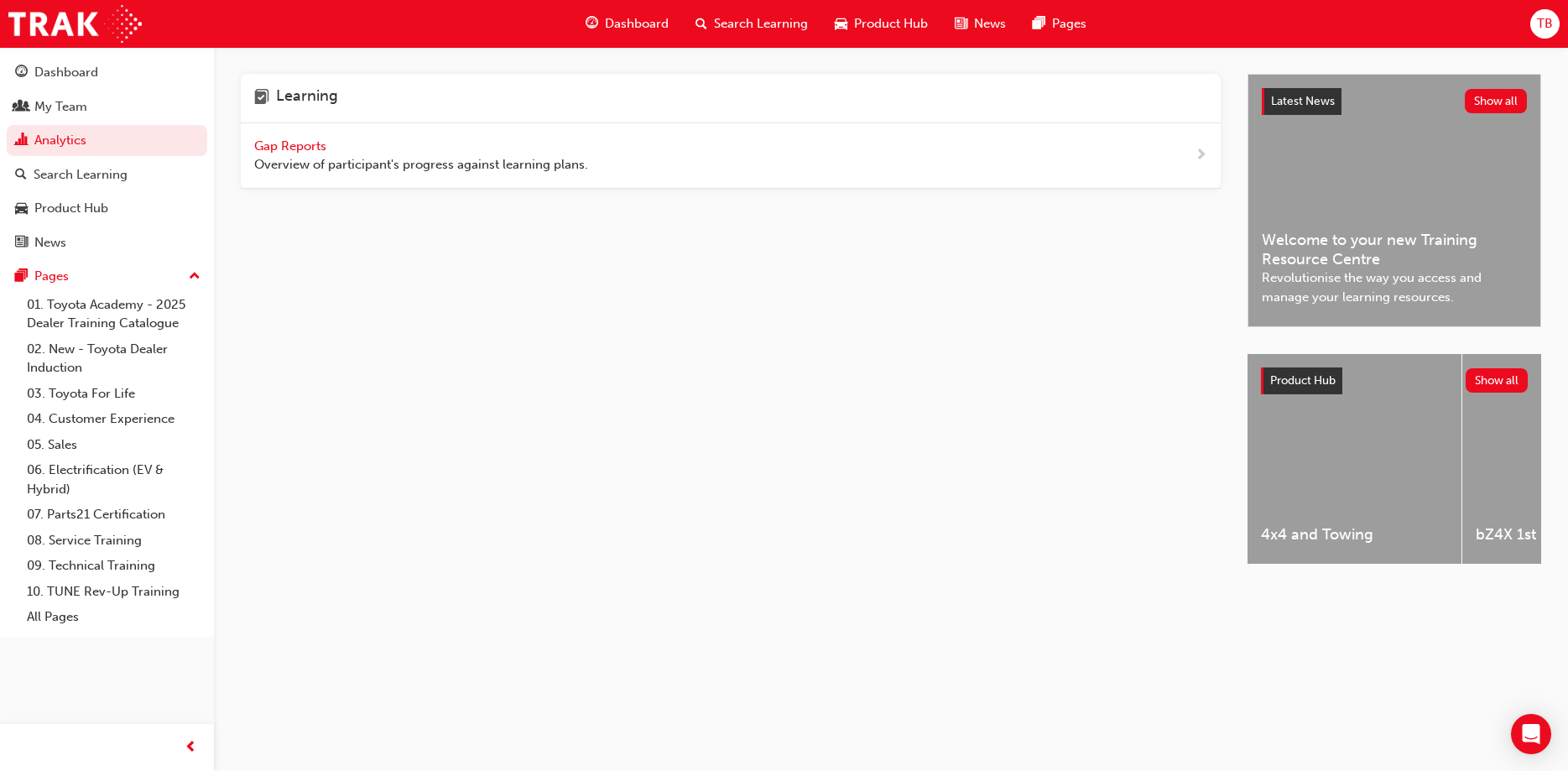
click at [289, 146] on span "Gap Reports" at bounding box center [291, 145] width 75 height 15
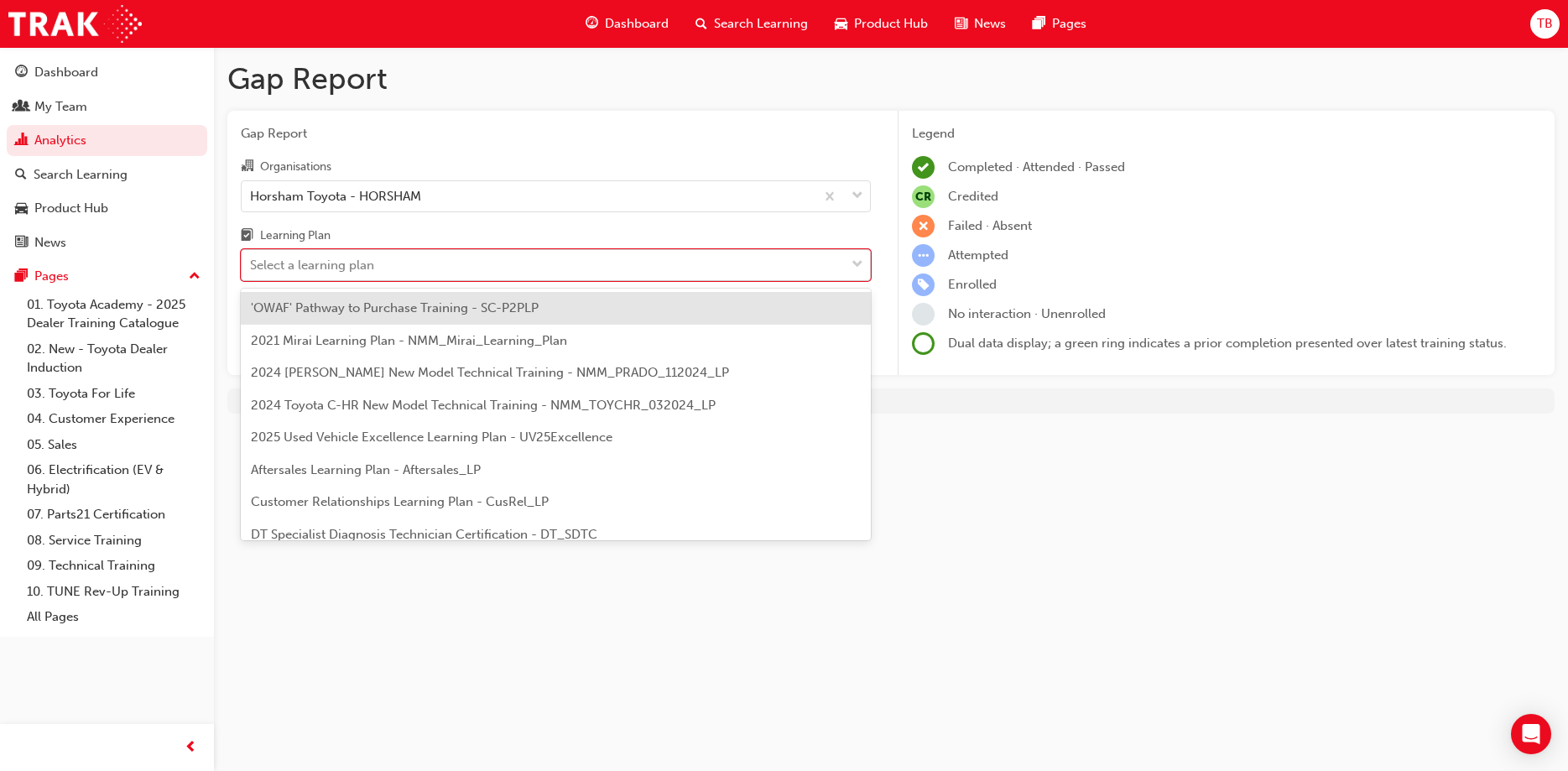
click at [322, 266] on div "Select a learning plan" at bounding box center [312, 266] width 124 height 20
click at [252, 266] on input "Learning Plan option 'OWAF' Pathway to Purchase Training - SC-P2PLP focused, 1 …" at bounding box center [251, 265] width 2 height 14
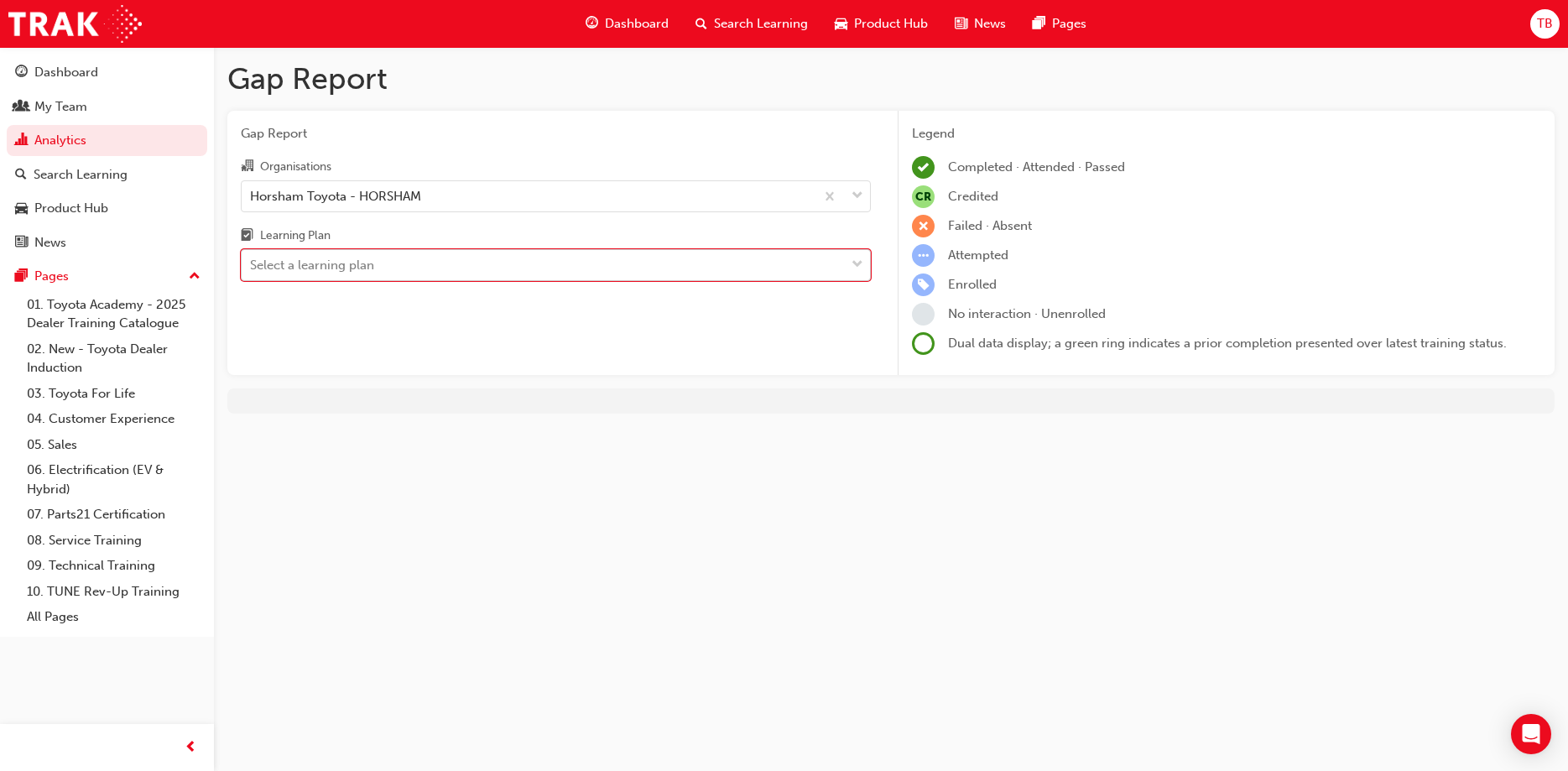
click at [321, 265] on div "Select a learning plan" at bounding box center [312, 266] width 124 height 20
click at [252, 265] on input "Learning Plan 0 results available. Select is focused ,type to refine list, pres…" at bounding box center [251, 265] width 2 height 14
type input "h"
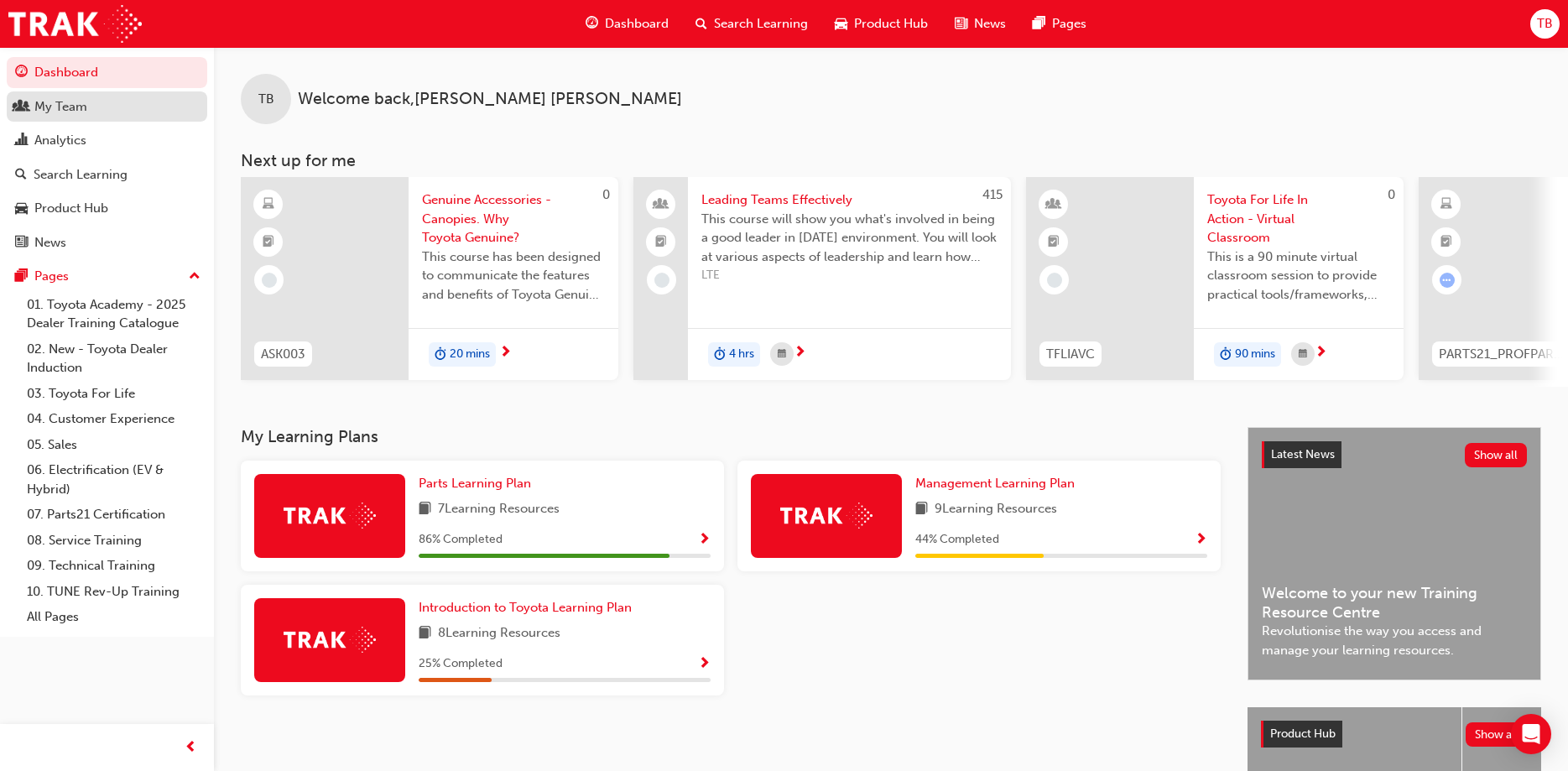
click at [65, 109] on div "My Team" at bounding box center [61, 108] width 53 height 20
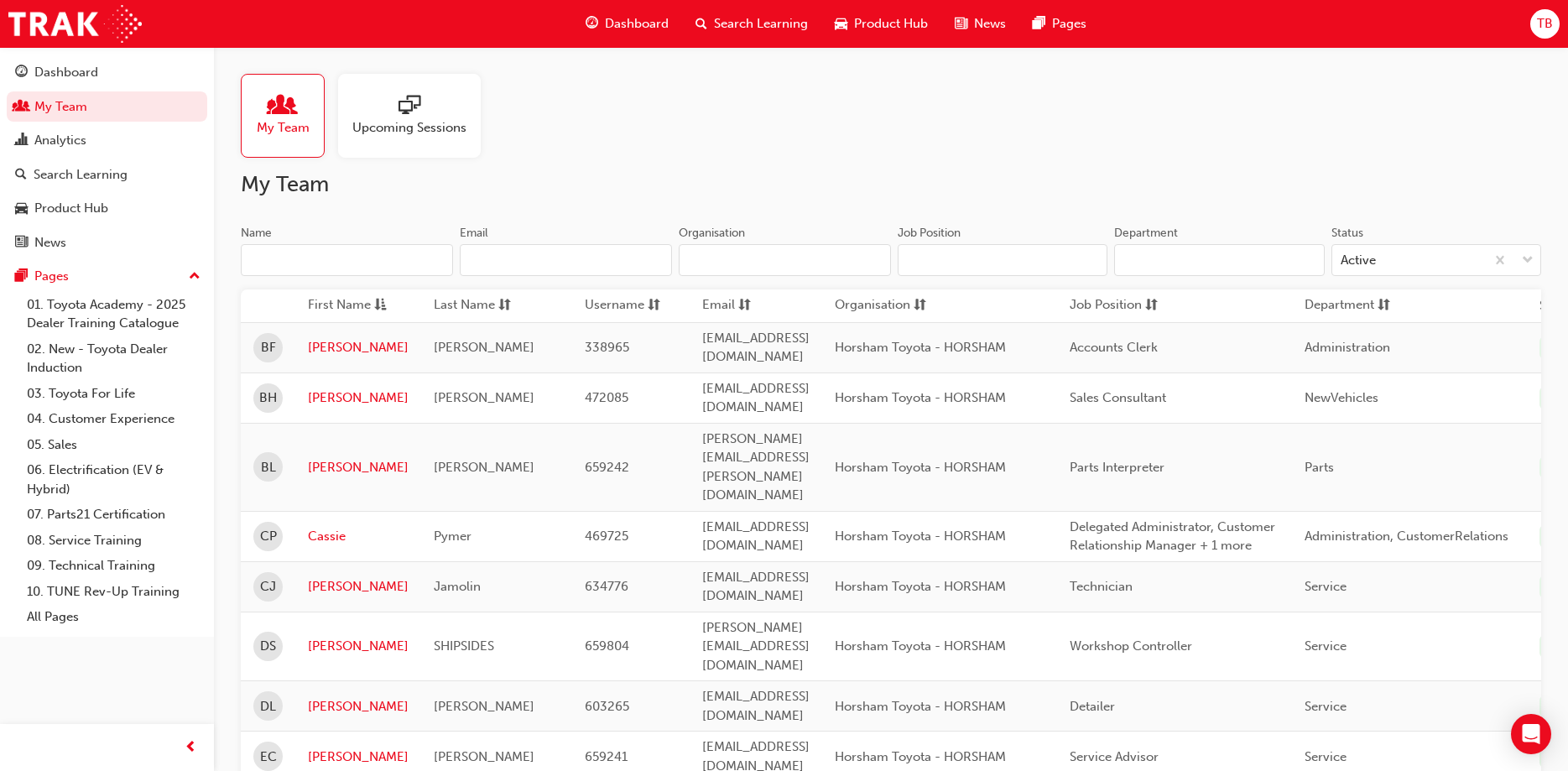
click at [309, 256] on input "Name" at bounding box center [347, 260] width 212 height 32
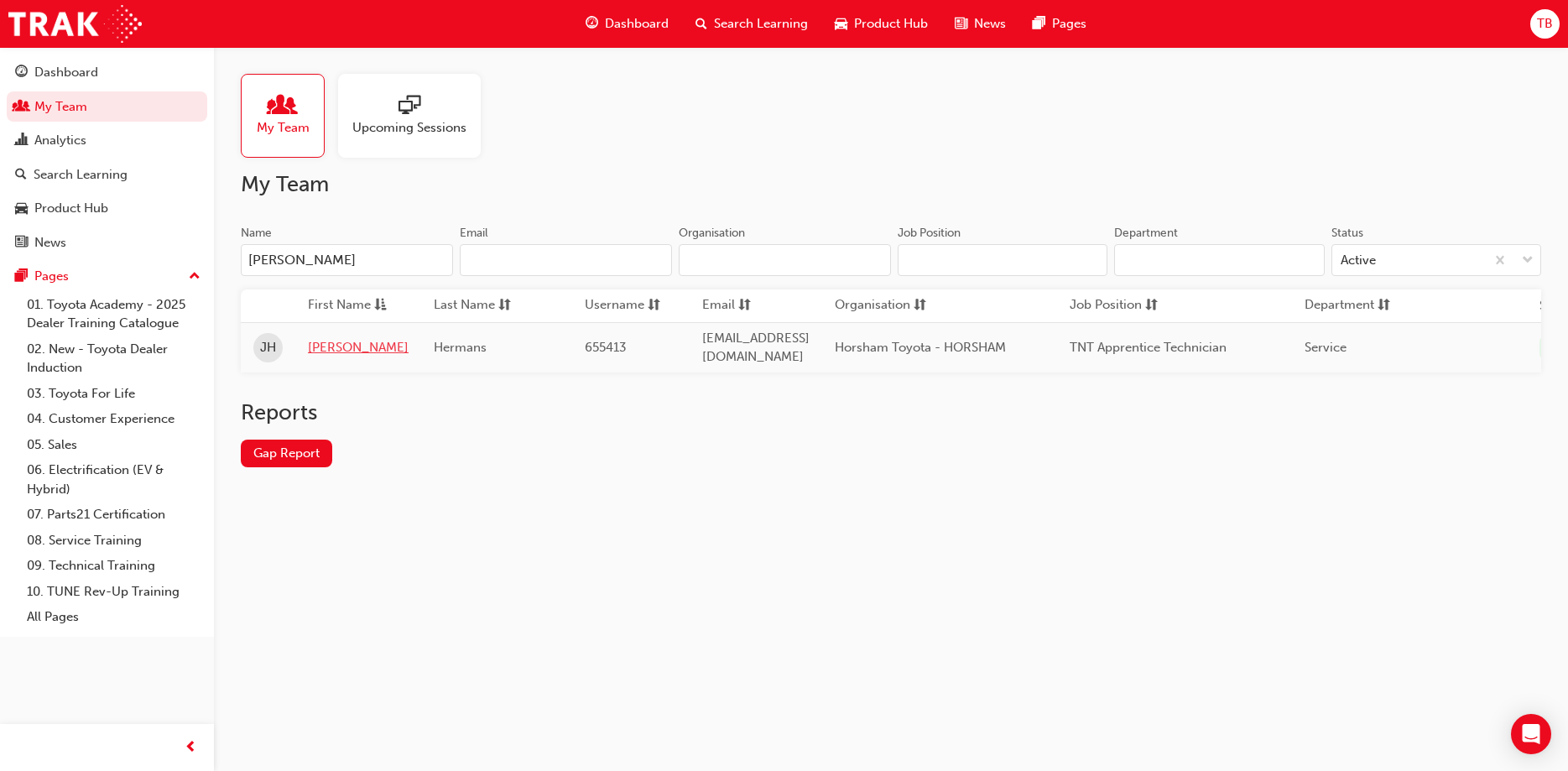
type input "jed"
click at [313, 341] on link "[PERSON_NAME]" at bounding box center [358, 347] width 101 height 20
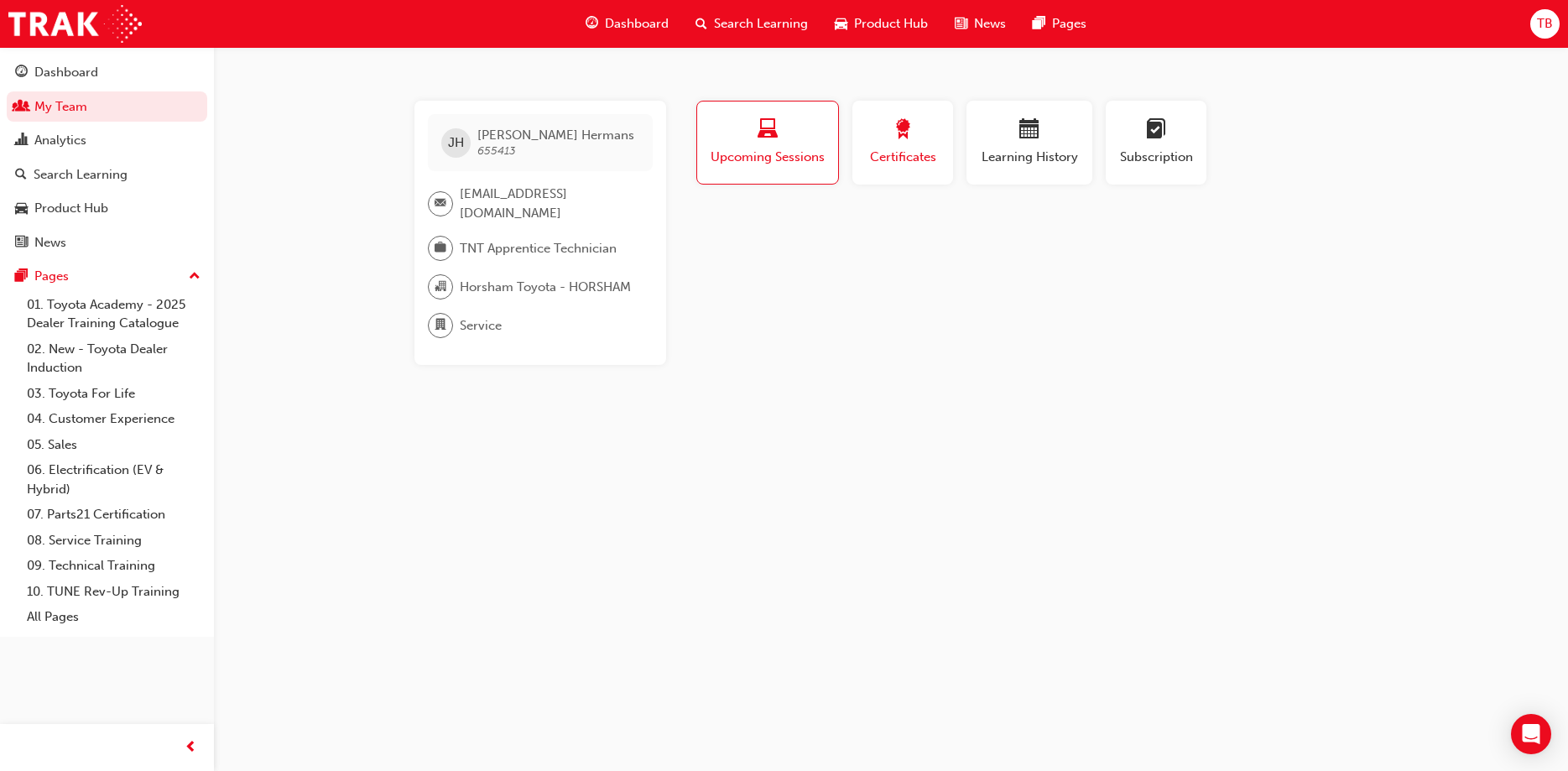
click at [886, 145] on div "Certificates" at bounding box center [902, 143] width 75 height 47
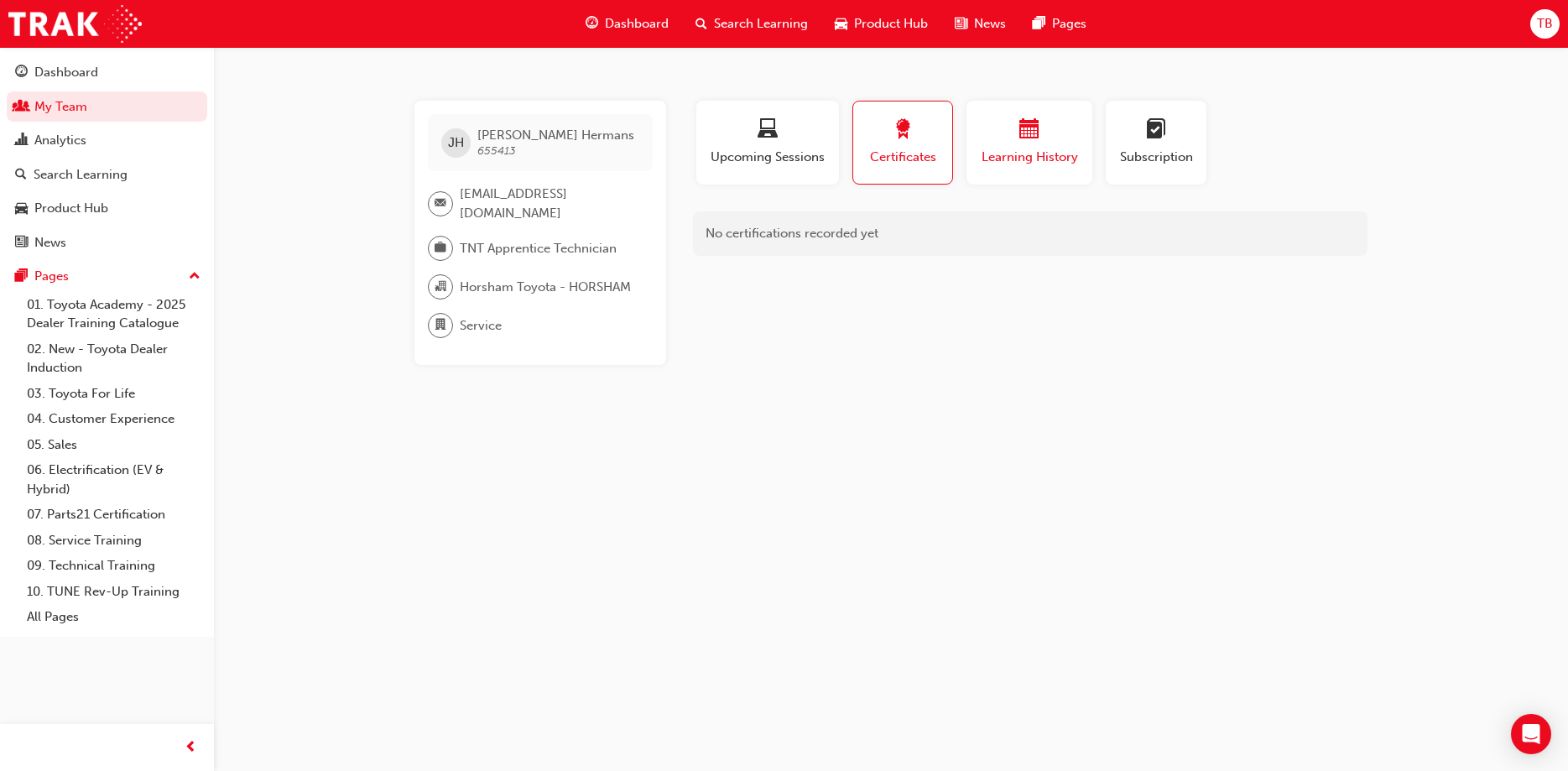
click at [1060, 148] on span "Learning History" at bounding box center [1029, 158] width 101 height 20
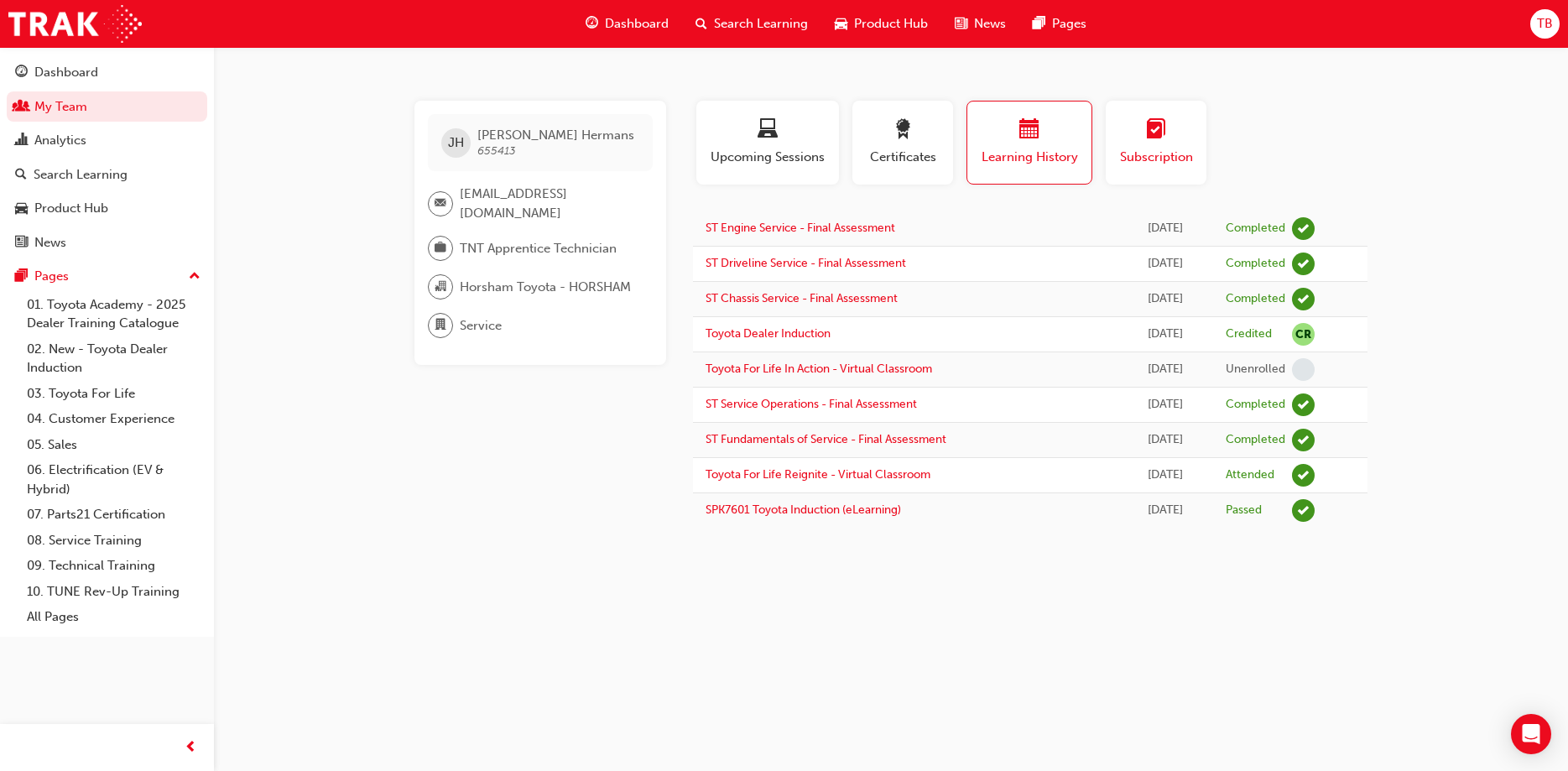
click at [1162, 139] on span "learningplan-icon" at bounding box center [1155, 130] width 20 height 23
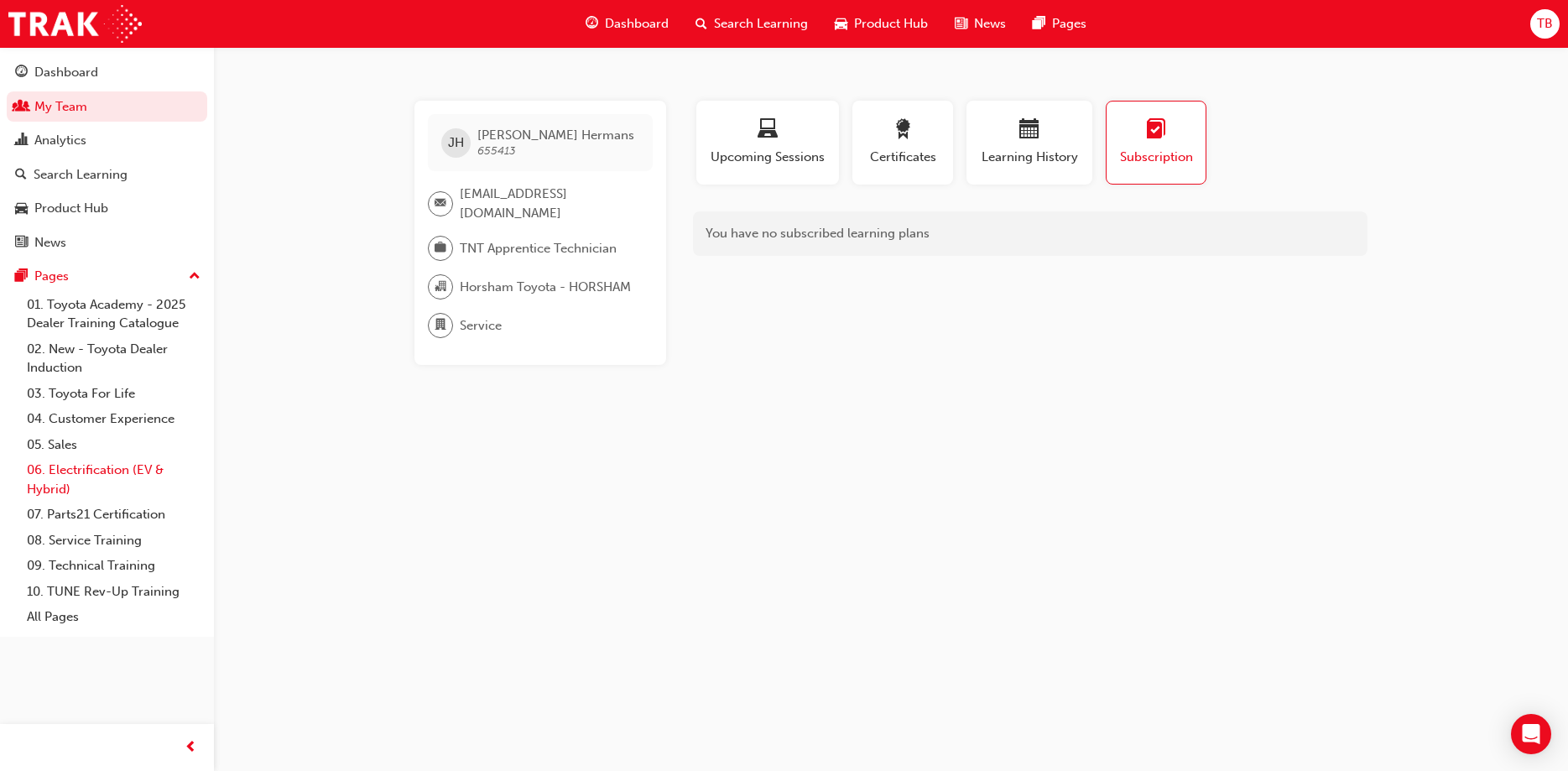
click at [97, 481] on link "06. Electrification (EV & Hybrid)" at bounding box center [113, 479] width 187 height 44
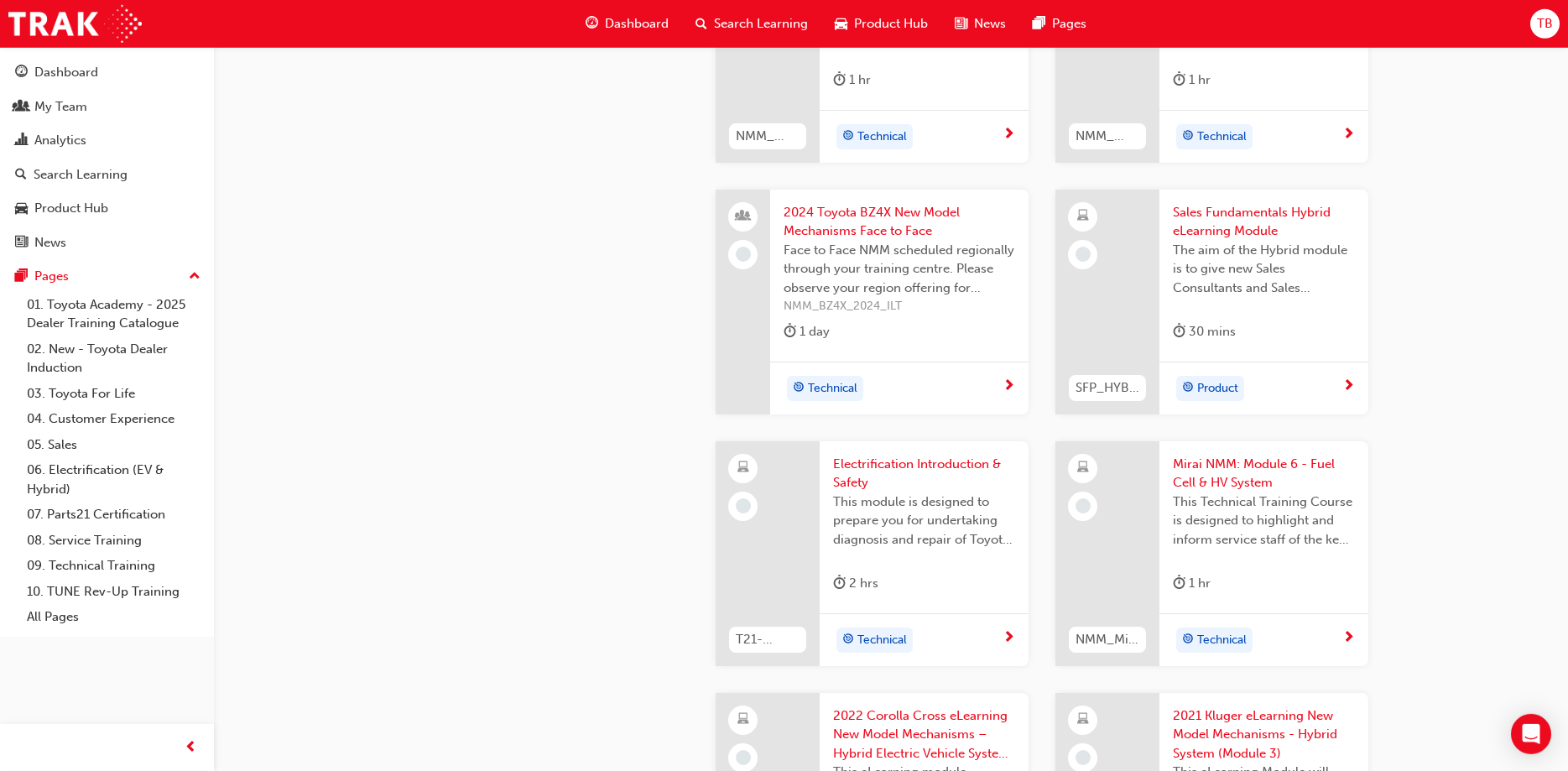
scroll to position [1711, 0]
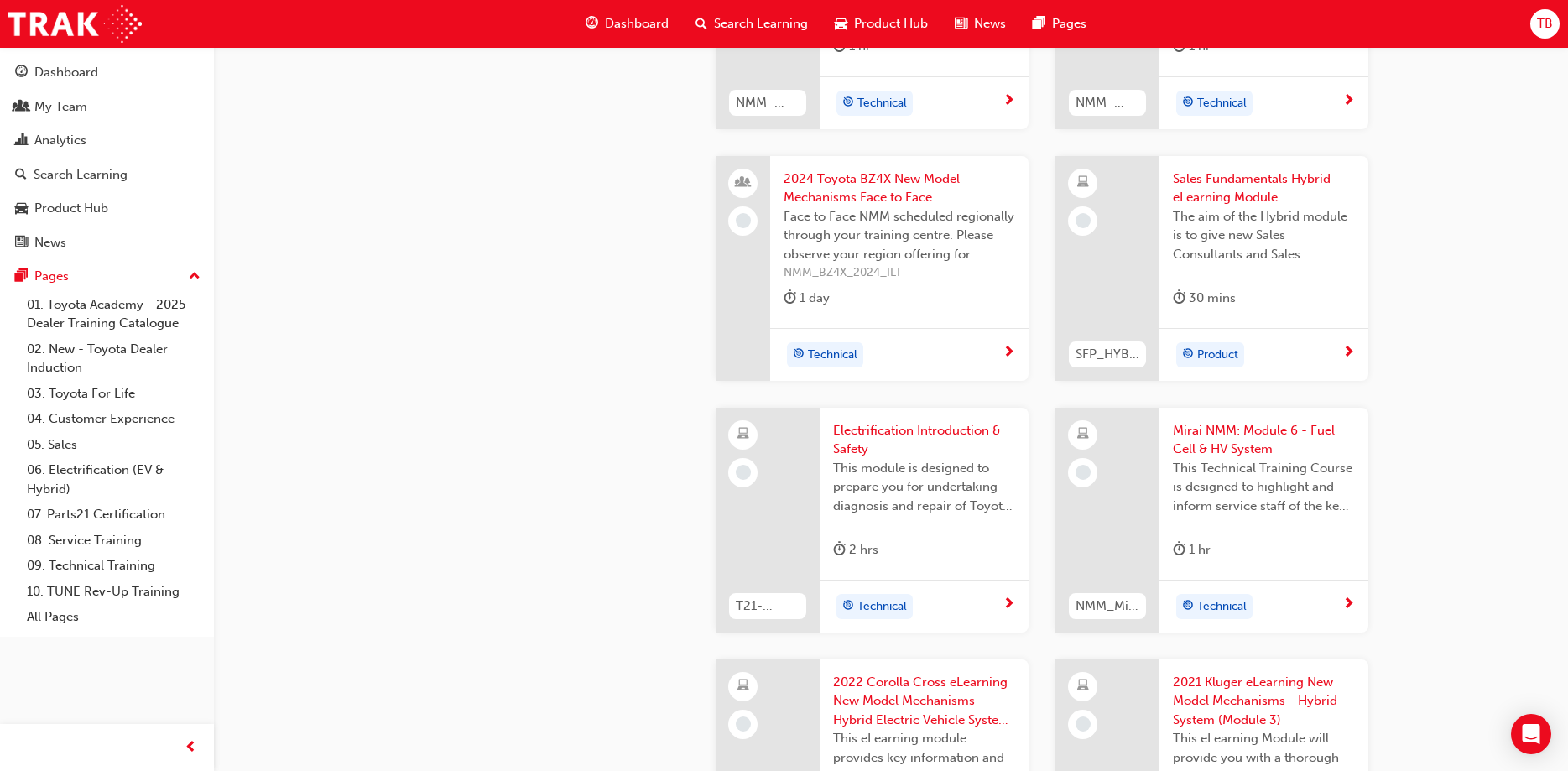
click at [872, 438] on span "Electrification Introduction & Safety" at bounding box center [924, 439] width 182 height 38
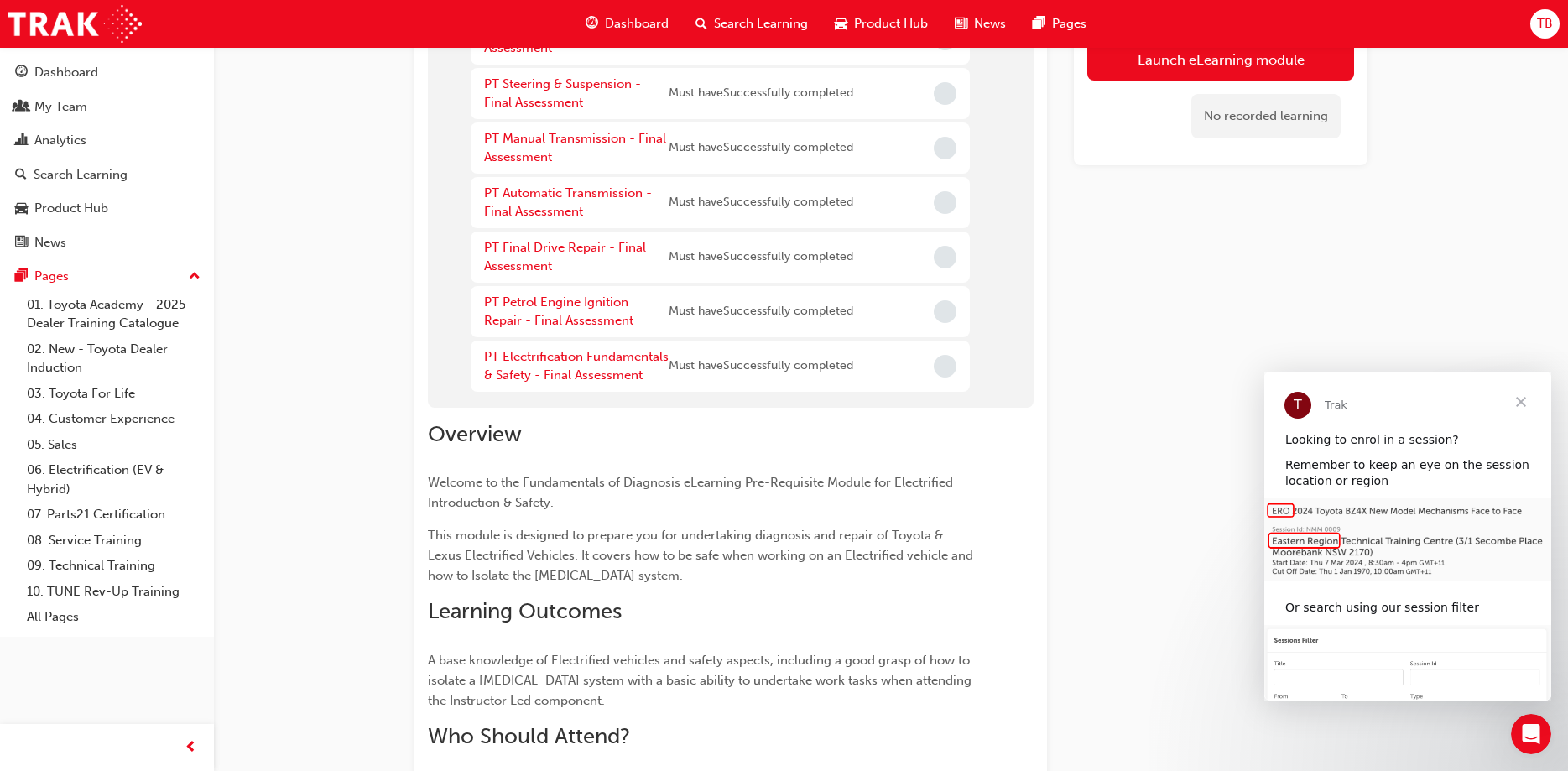
scroll to position [257, 0]
